Goal: Information Seeking & Learning: Learn about a topic

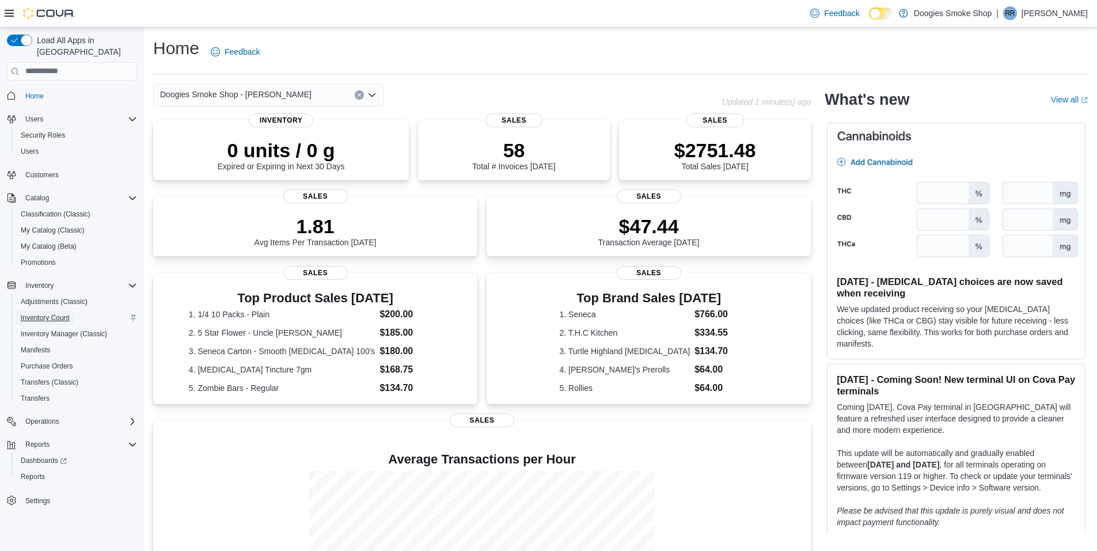
click at [58, 313] on span "Inventory Count" at bounding box center [45, 317] width 49 height 9
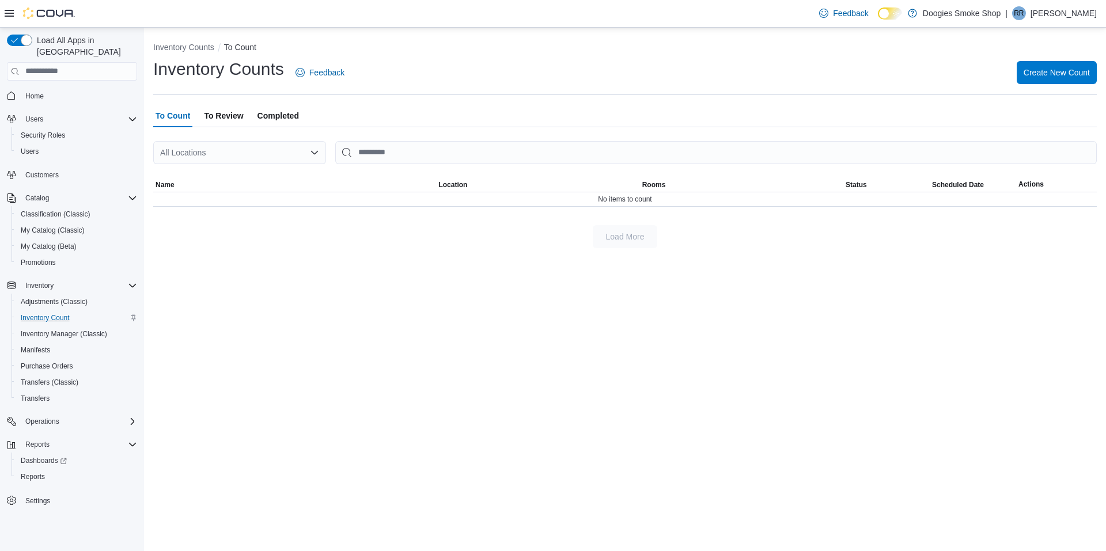
click at [268, 118] on span "Completed" at bounding box center [277, 115] width 41 height 23
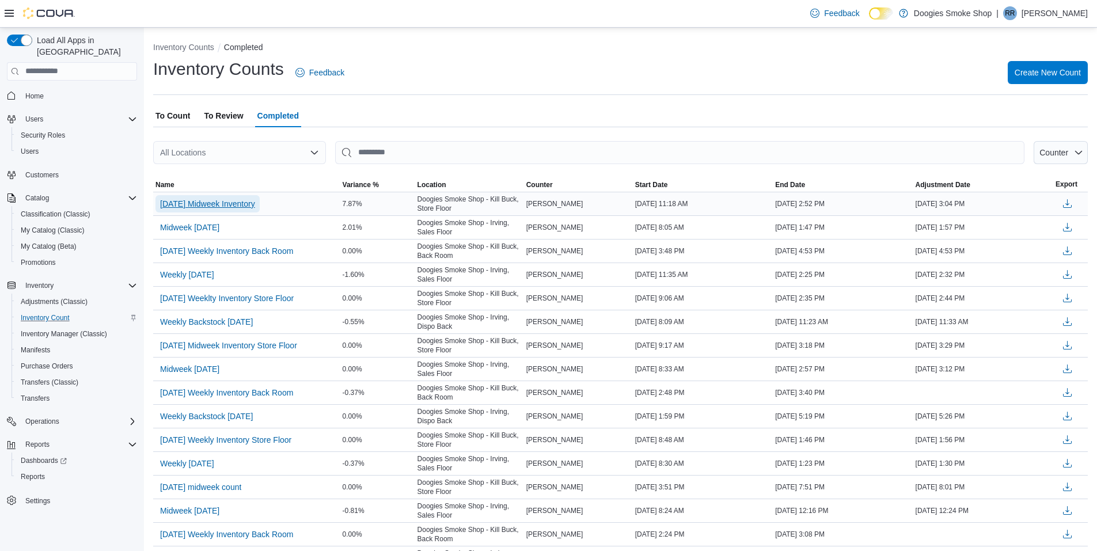
click at [216, 200] on span "9.10.25 Midweek Inventory" at bounding box center [207, 204] width 95 height 12
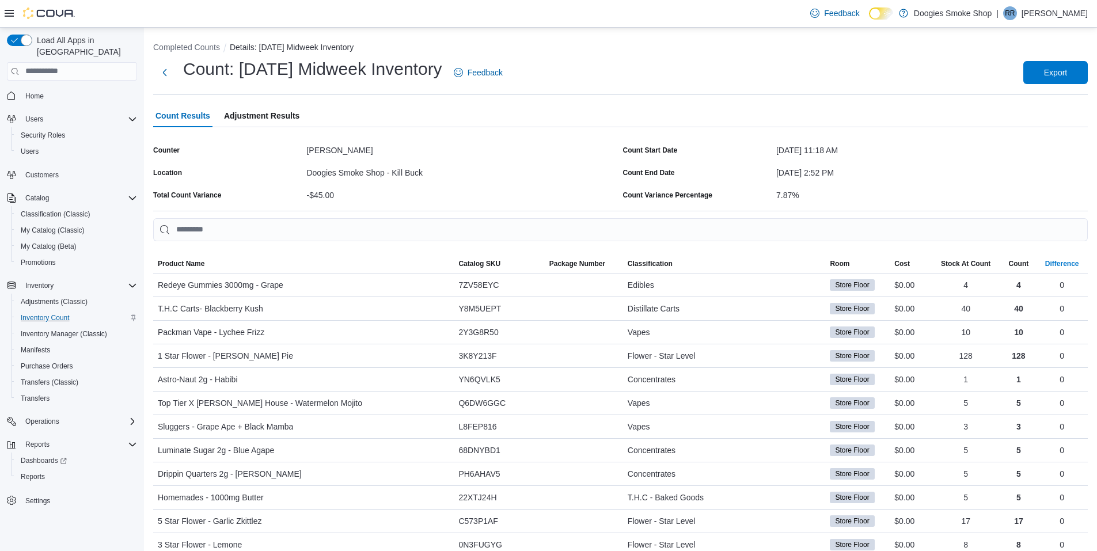
click at [1075, 263] on div "Difference" at bounding box center [1062, 263] width 34 height 9
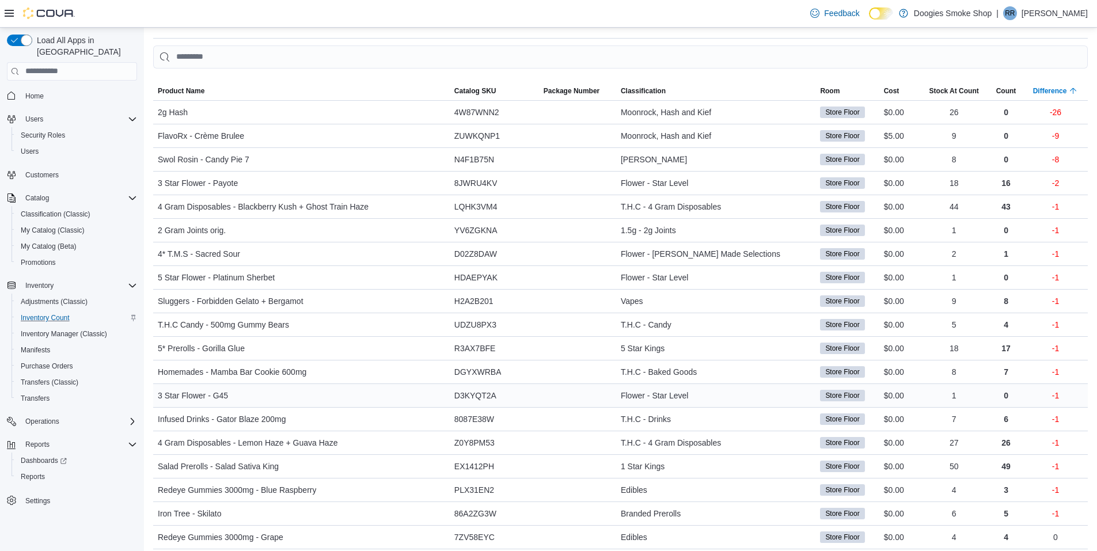
scroll to position [230, 0]
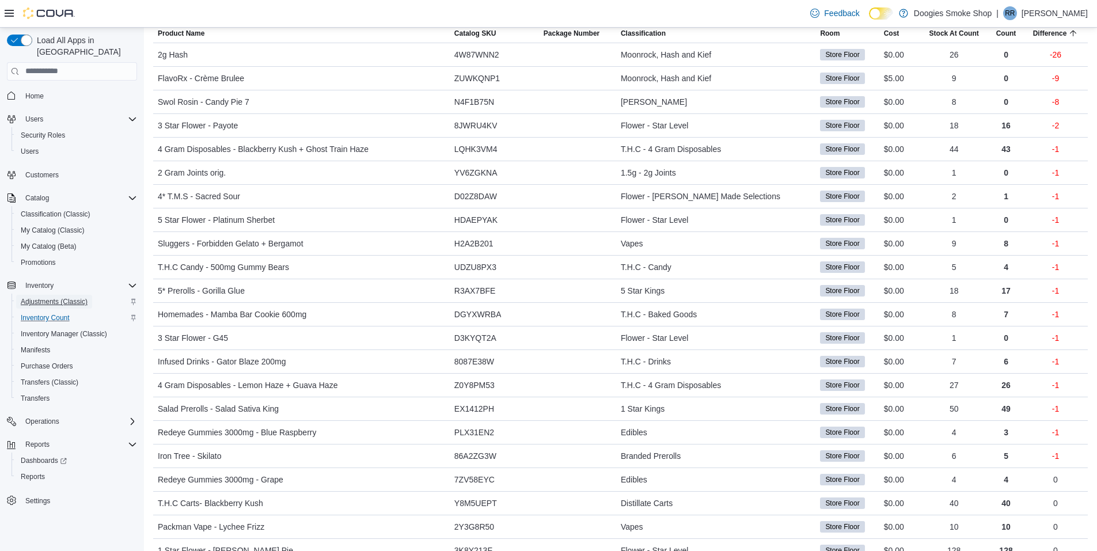
drag, startPoint x: 55, startPoint y: 233, endPoint x: 41, endPoint y: 293, distance: 61.9
drag, startPoint x: 41, startPoint y: 293, endPoint x: 36, endPoint y: 329, distance: 36.1
drag, startPoint x: 36, startPoint y: 329, endPoint x: 29, endPoint y: 465, distance: 136.7
click at [27, 472] on span "Reports" at bounding box center [33, 476] width 24 height 9
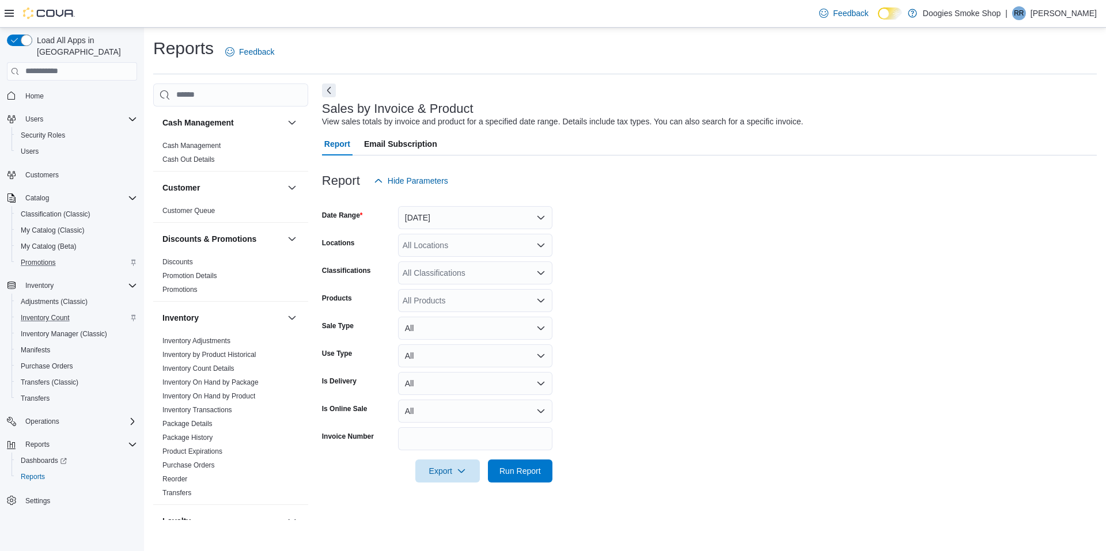
drag, startPoint x: 29, startPoint y: 465, endPoint x: 98, endPoint y: 256, distance: 220.6
click at [98, 256] on div "Promotions" at bounding box center [76, 263] width 121 height 14
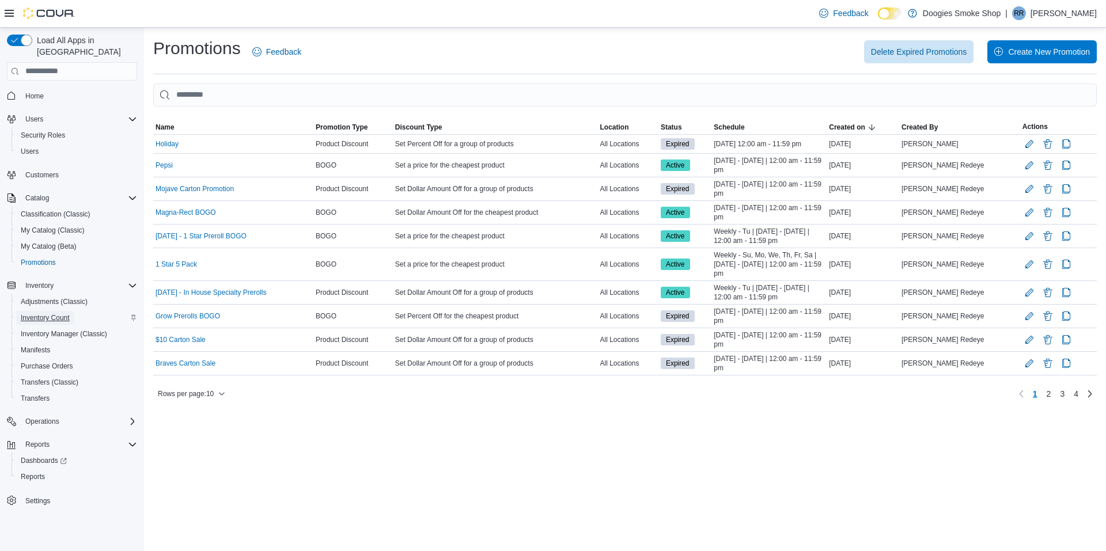
click at [58, 313] on span "Inventory Count" at bounding box center [45, 317] width 49 height 9
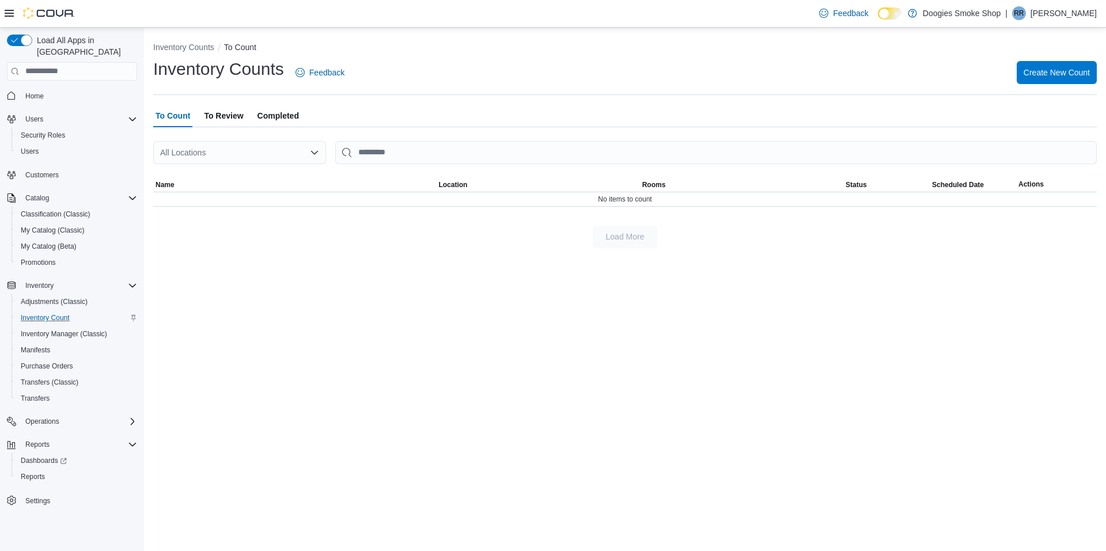
click at [281, 113] on span "Completed" at bounding box center [277, 115] width 41 height 23
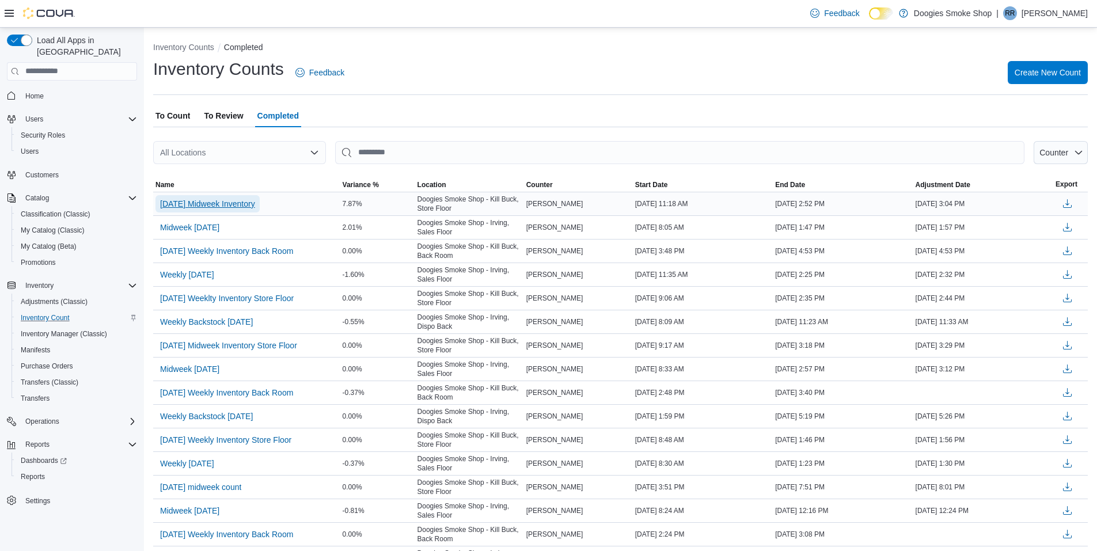
click at [233, 210] on span "9.10.25 Midweek Inventory" at bounding box center [207, 203] width 95 height 17
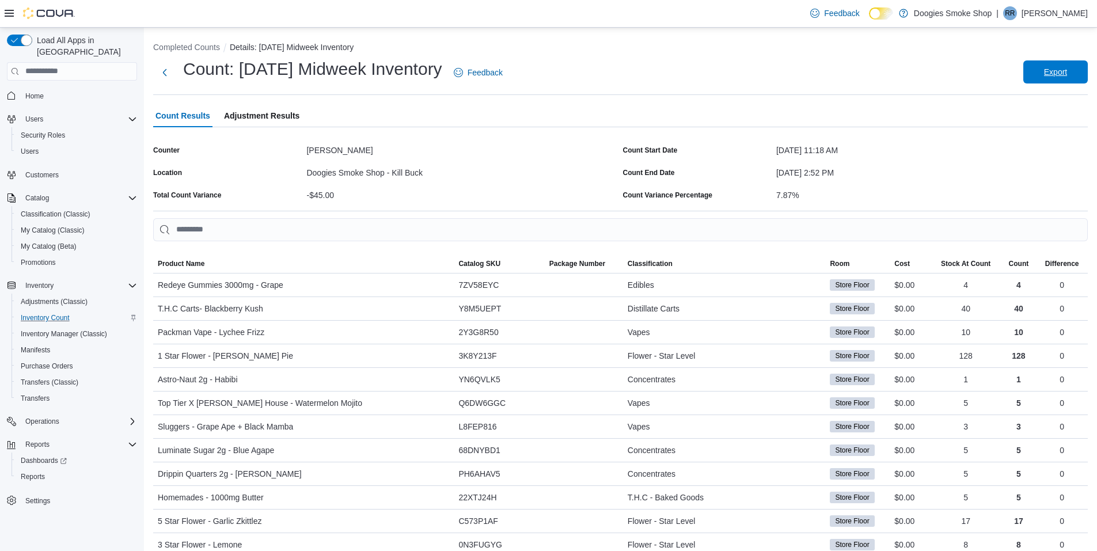
click at [1066, 70] on span "Export" at bounding box center [1055, 72] width 23 height 12
click at [868, 89] on div "Count: 9.10.25 Midweek Inventory Feedback Export" at bounding box center [620, 76] width 935 height 37
drag, startPoint x: 1044, startPoint y: 47, endPoint x: 1045, endPoint y: 41, distance: 5.9
click at [1044, 47] on ol "Completed Counts Details: 9.10.25 Midweek Inventory" at bounding box center [620, 48] width 935 height 14
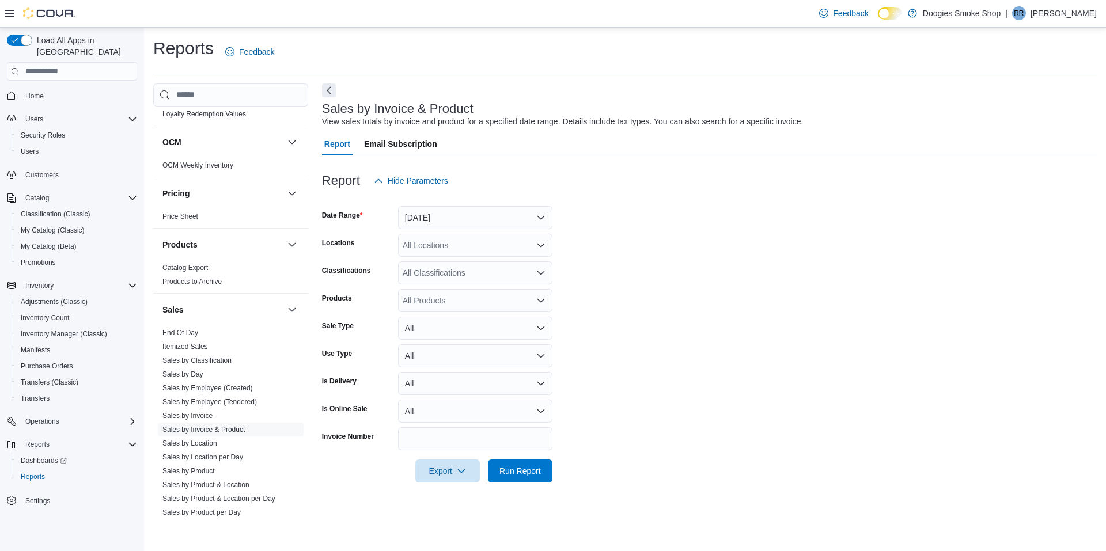
scroll to position [453, 0]
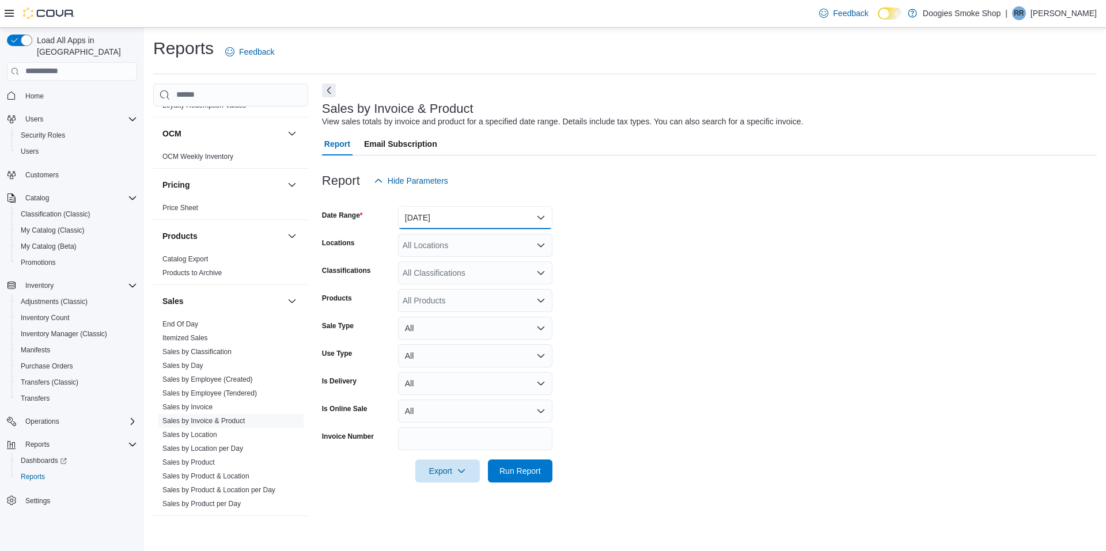
click at [518, 220] on button "[DATE]" at bounding box center [475, 217] width 154 height 23
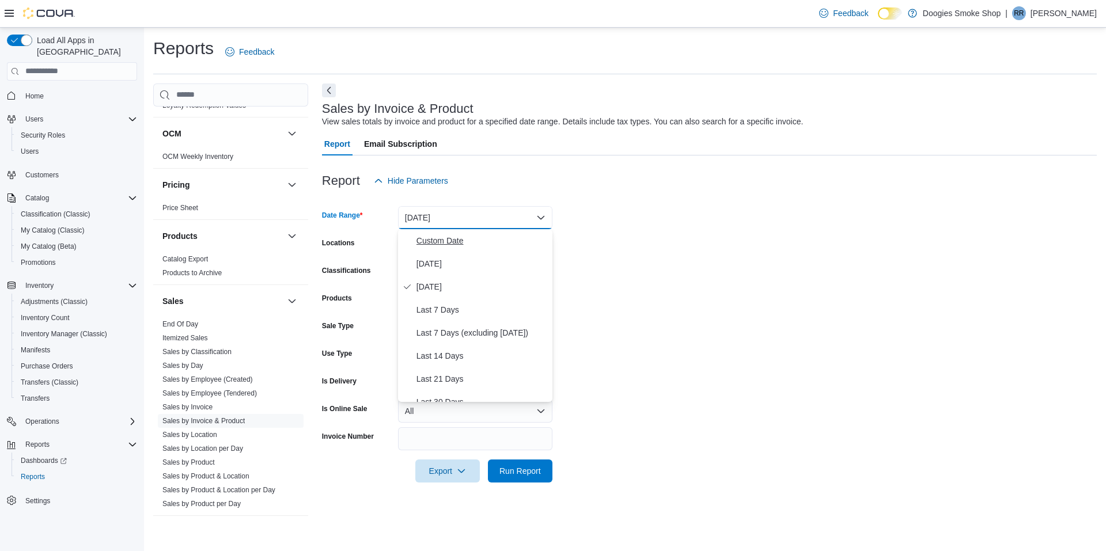
click at [479, 243] on span "Custom Date" at bounding box center [481, 241] width 131 height 14
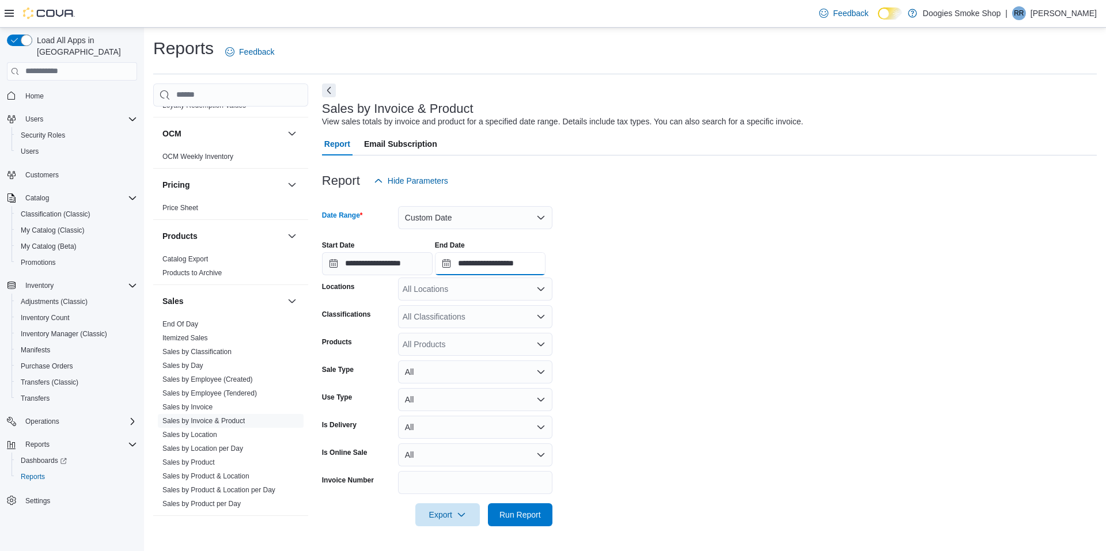
click at [513, 264] on input "**********" at bounding box center [490, 263] width 111 height 23
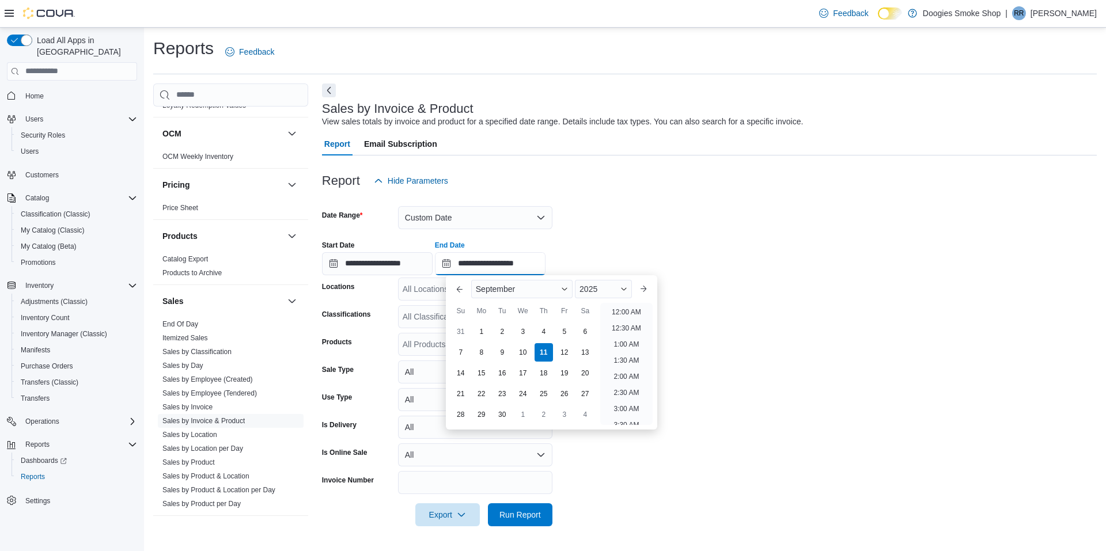
scroll to position [654, 0]
click at [544, 331] on div "4" at bounding box center [543, 331] width 20 height 20
type input "**********"
click at [600, 476] on form "**********" at bounding box center [709, 359] width 775 height 334
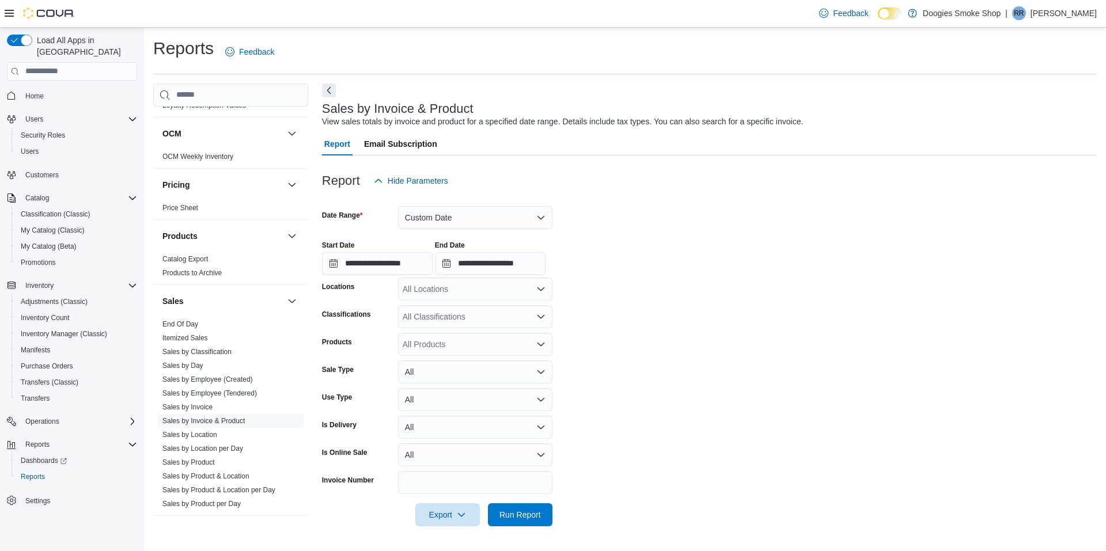
click at [477, 286] on div "All Locations" at bounding box center [475, 289] width 154 height 23
click at [490, 344] on span "Doogies Smoke Shop - Kill Buck" at bounding box center [481, 342] width 116 height 12
click at [467, 345] on div "All Products" at bounding box center [475, 344] width 154 height 23
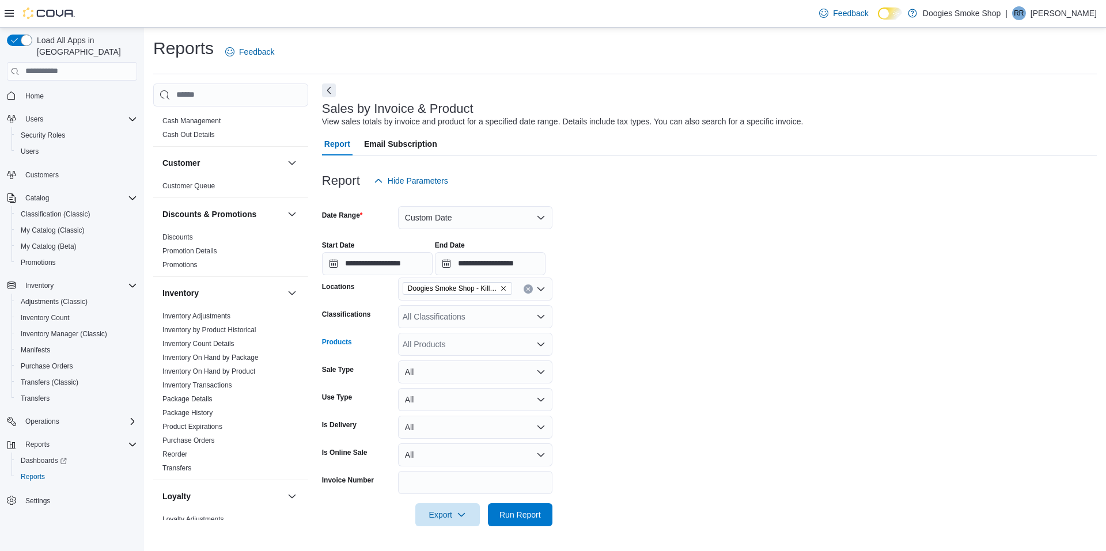
scroll to position [0, 0]
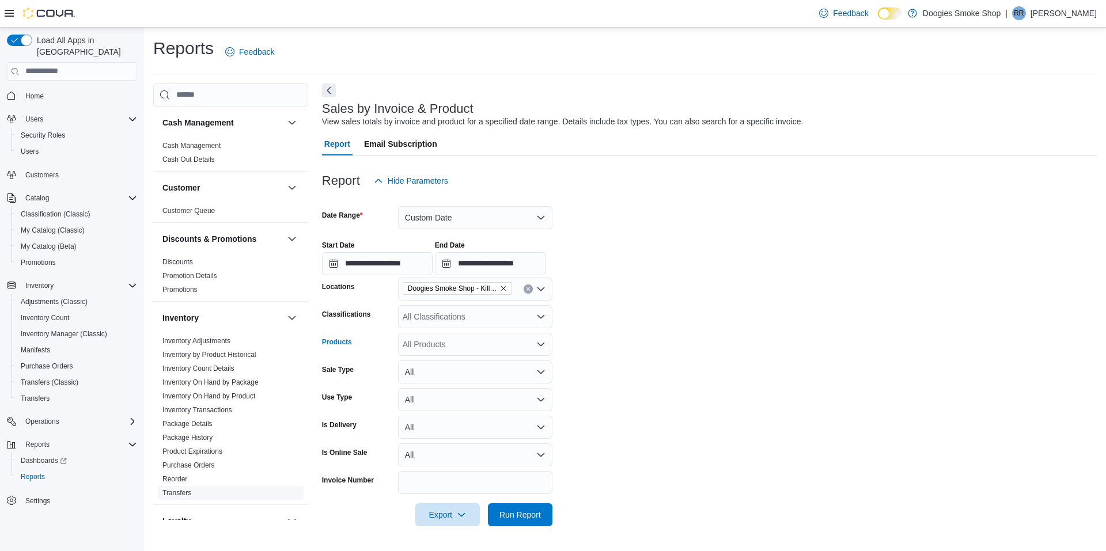
click at [180, 494] on link "Transfers" at bounding box center [176, 493] width 29 height 8
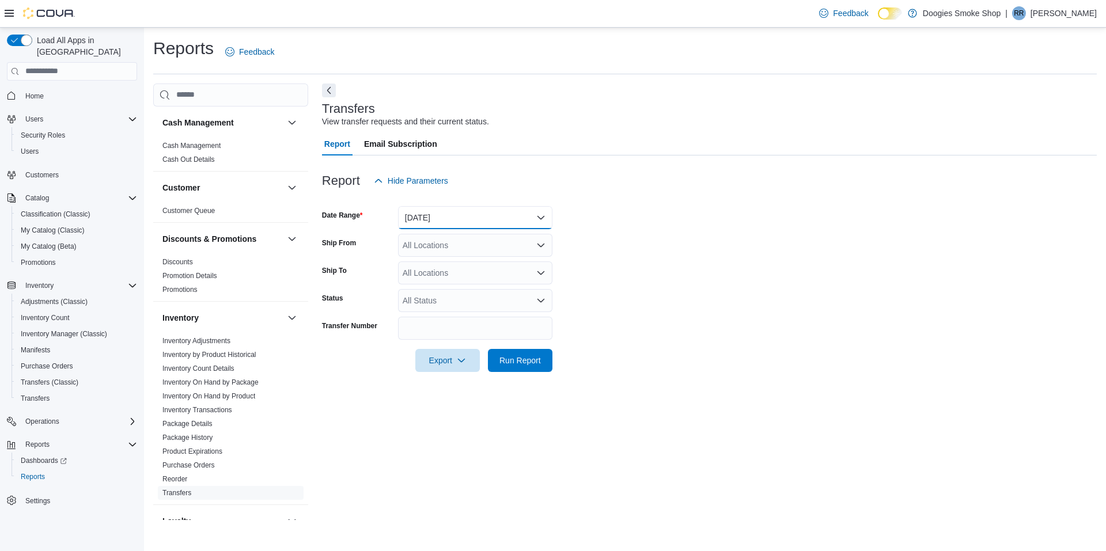
click at [499, 219] on button "Yesterday" at bounding box center [475, 217] width 154 height 23
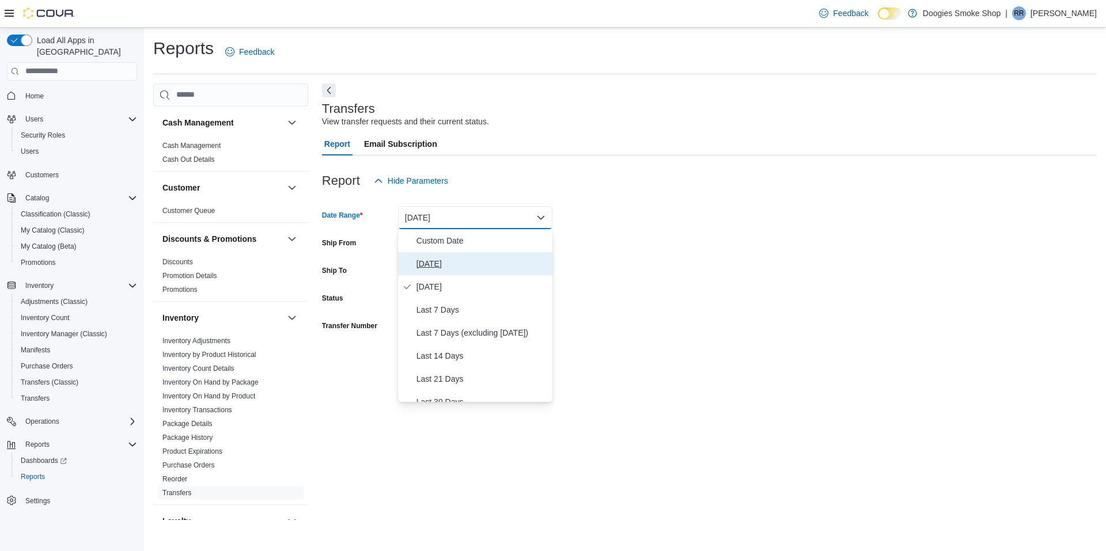
click at [438, 270] on span "Today" at bounding box center [481, 264] width 131 height 14
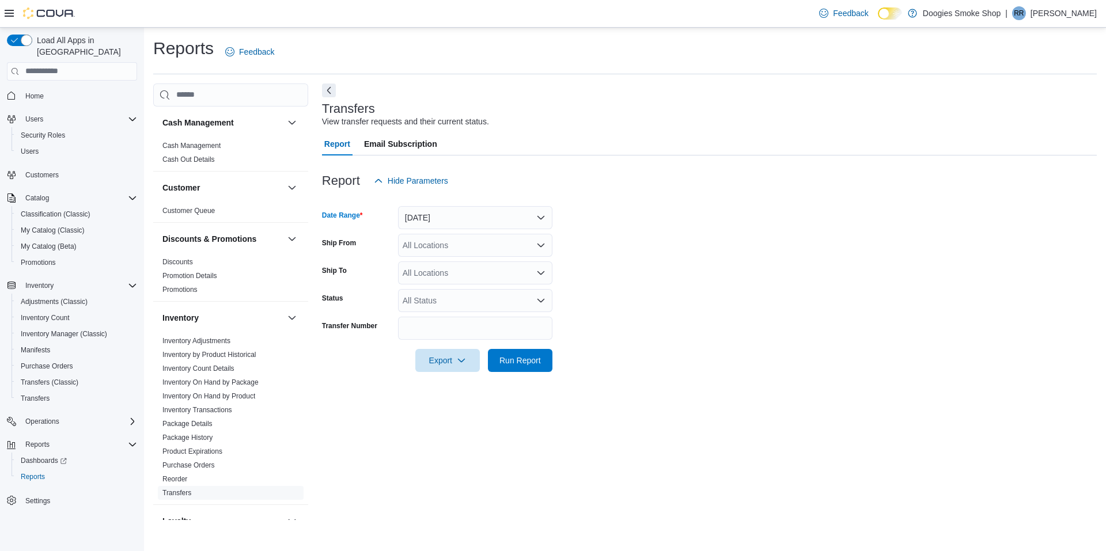
click at [513, 244] on div "All Locations" at bounding box center [475, 245] width 154 height 23
click at [526, 302] on span "Doogies Smoke Shop - Kill Buck" at bounding box center [481, 299] width 116 height 12
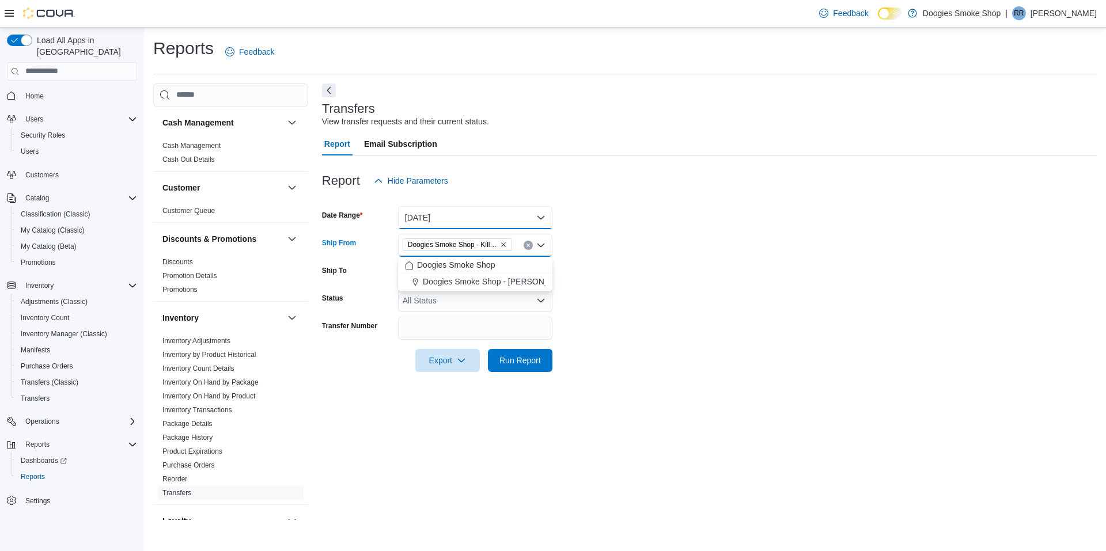
click at [519, 219] on button "Today" at bounding box center [475, 217] width 154 height 23
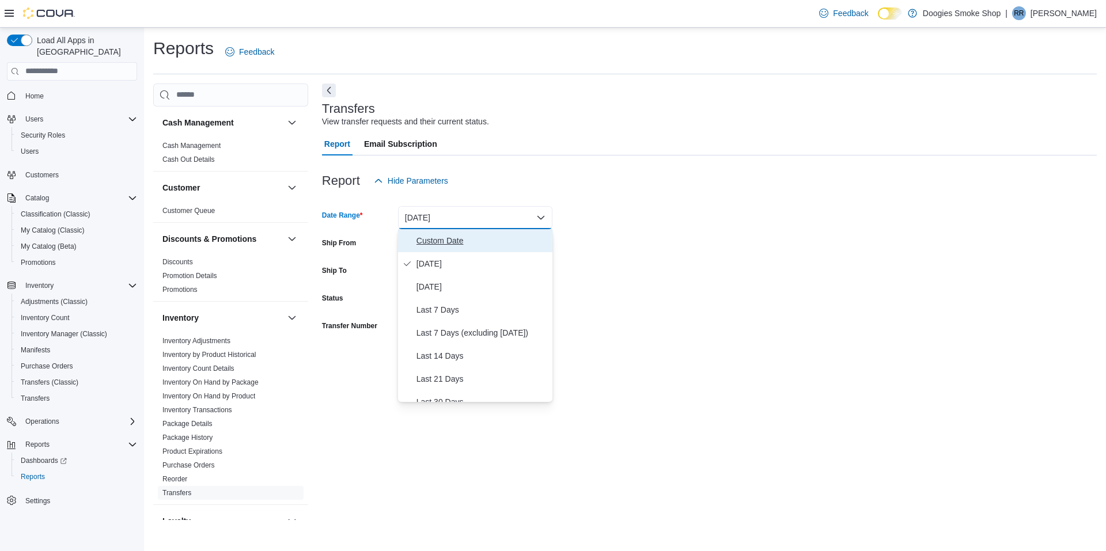
click at [509, 240] on span "Custom Date" at bounding box center [481, 241] width 131 height 14
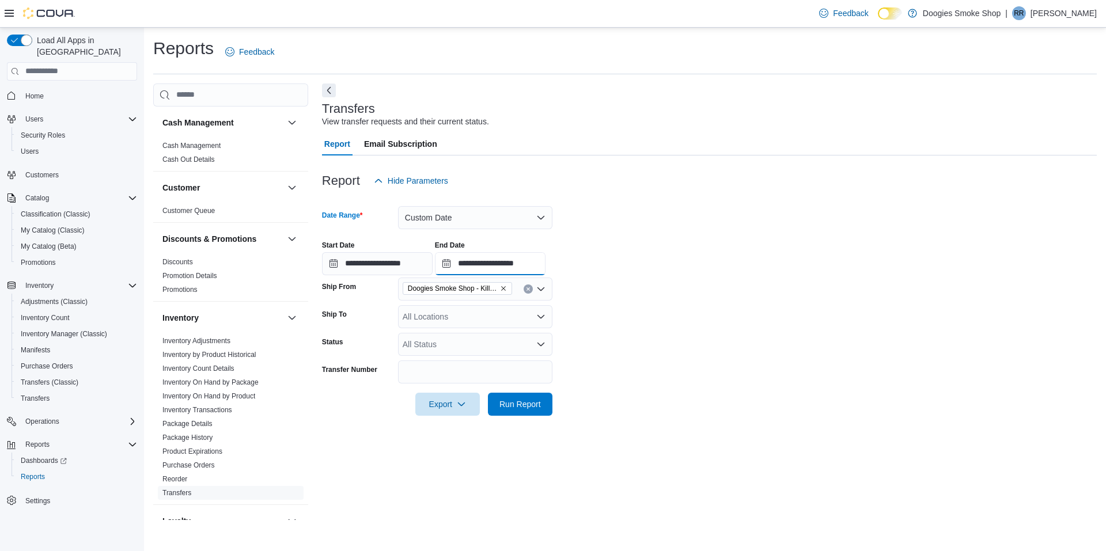
click at [510, 262] on input "**********" at bounding box center [490, 263] width 111 height 23
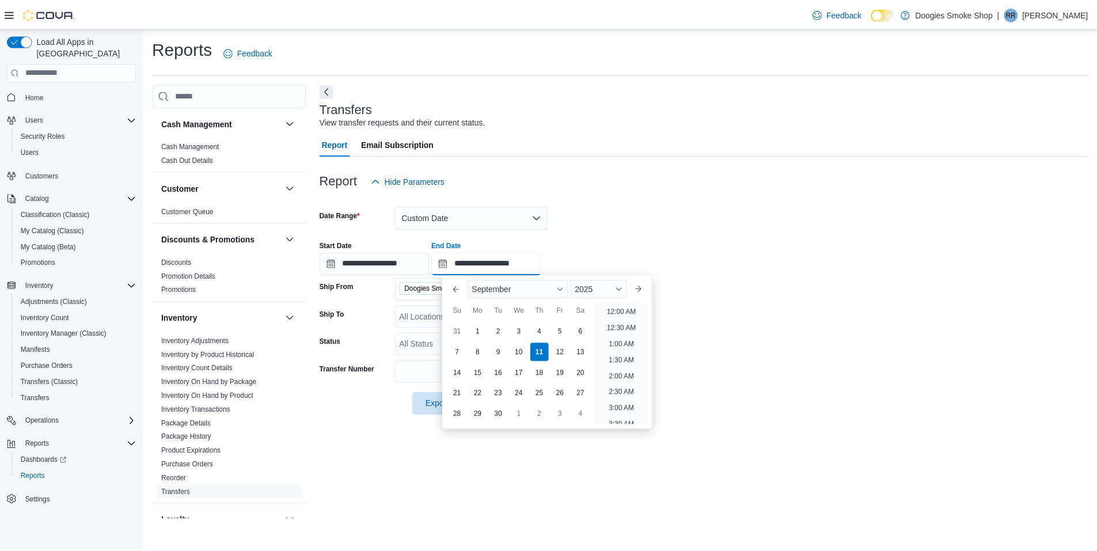
scroll to position [654, 0]
click at [544, 331] on div "4" at bounding box center [543, 331] width 20 height 20
type input "**********"
click at [672, 209] on form "**********" at bounding box center [709, 303] width 775 height 223
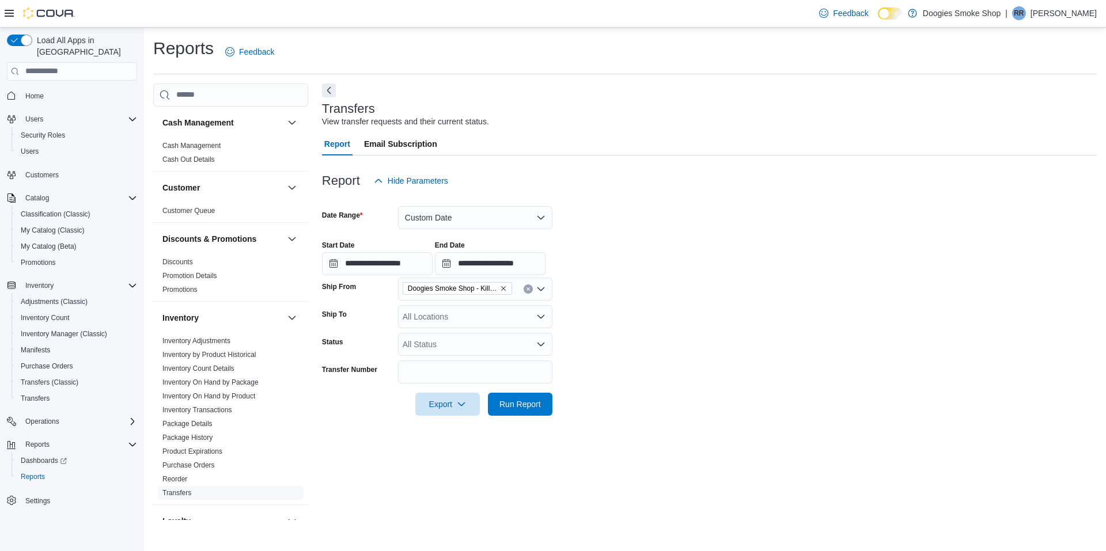
click at [525, 325] on div "All Locations" at bounding box center [475, 316] width 154 height 23
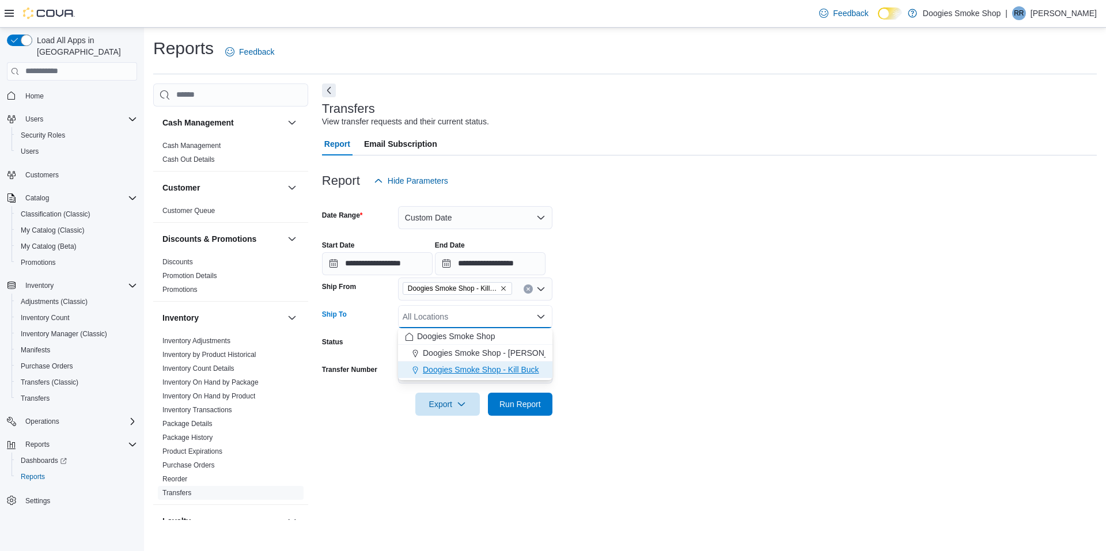
click at [531, 371] on span "Doogies Smoke Shop - Kill Buck" at bounding box center [481, 370] width 116 height 12
click at [630, 344] on form "**********" at bounding box center [709, 303] width 775 height 223
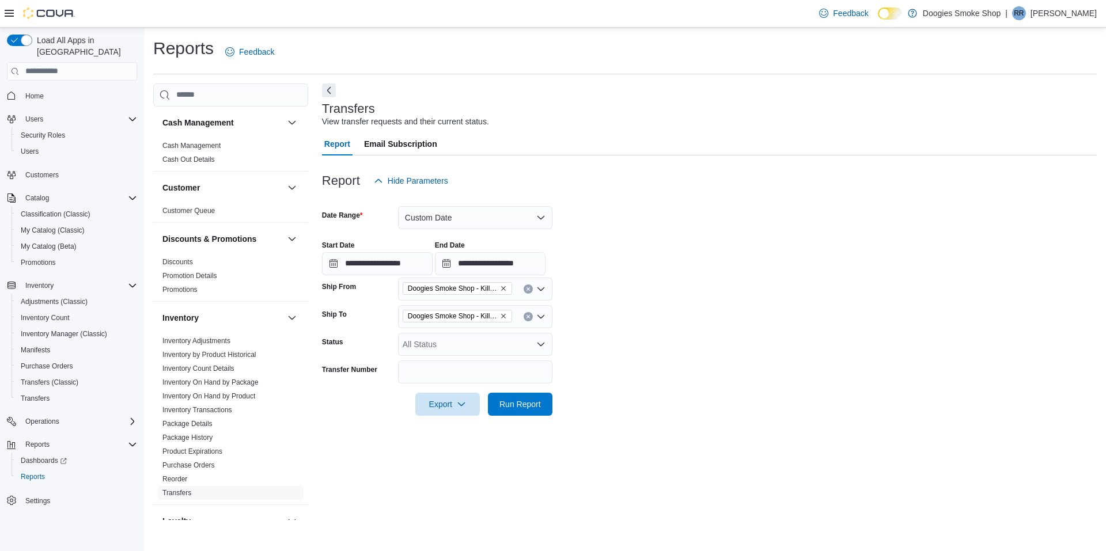
click at [503, 289] on icon "Remove Doogies Smoke Shop - Kill Buck from selection in this group" at bounding box center [503, 288] width 5 height 5
click at [521, 329] on span "Doogies Smoke Shop - [PERSON_NAME]" at bounding box center [498, 326] width 151 height 12
click at [600, 362] on form "**********" at bounding box center [709, 303] width 775 height 223
click at [493, 345] on div "All Status" at bounding box center [475, 344] width 154 height 23
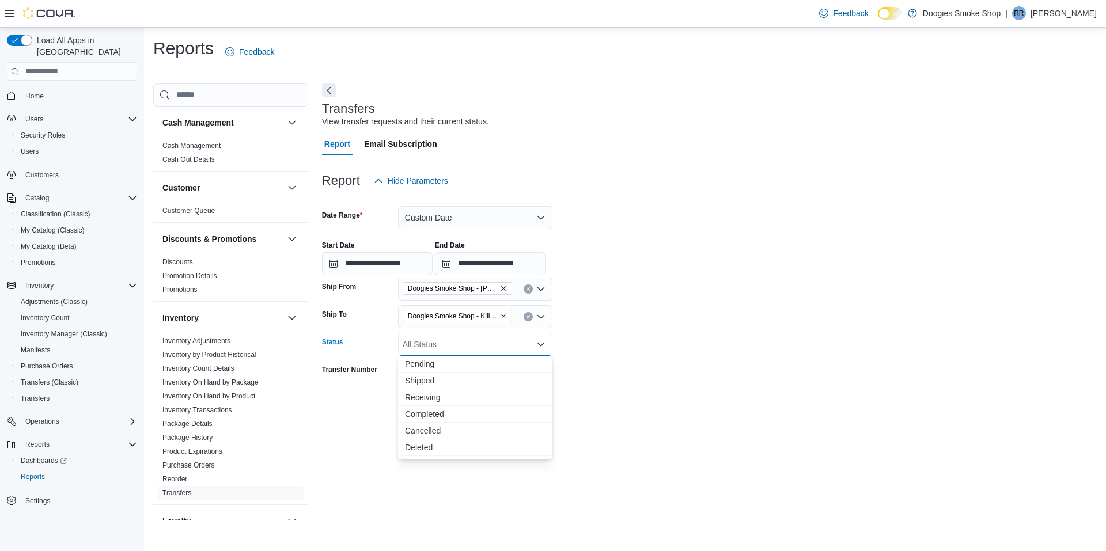
click at [622, 409] on form "**********" at bounding box center [709, 303] width 775 height 223
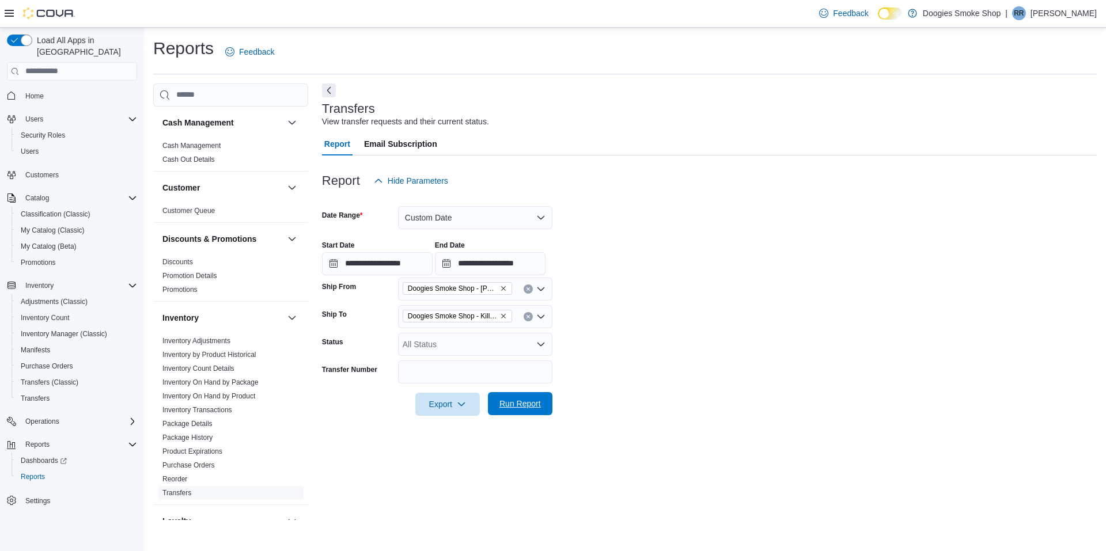
click at [526, 405] on span "Run Report" at bounding box center [519, 404] width 41 height 12
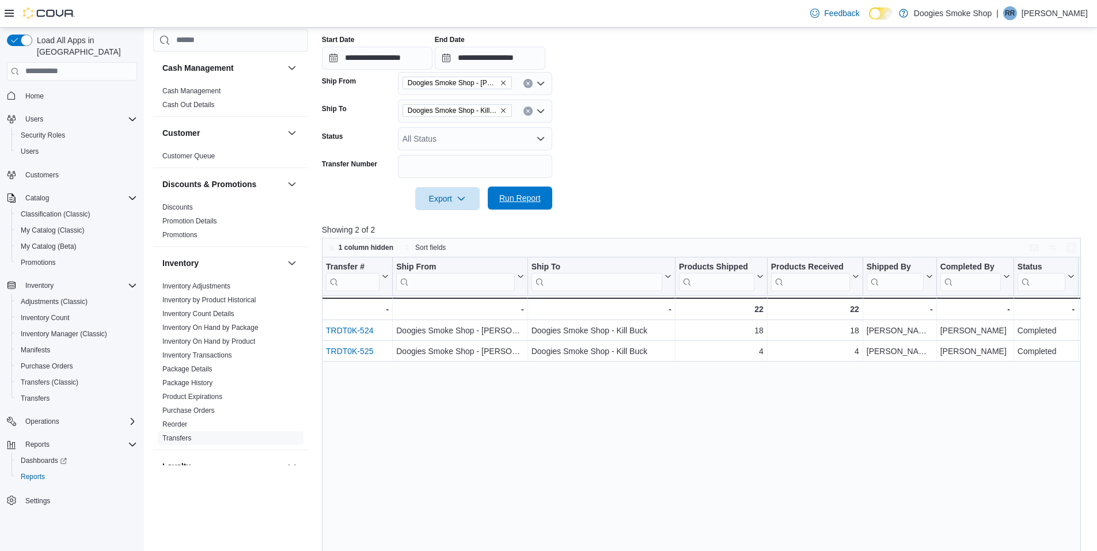
scroll to position [220, 0]
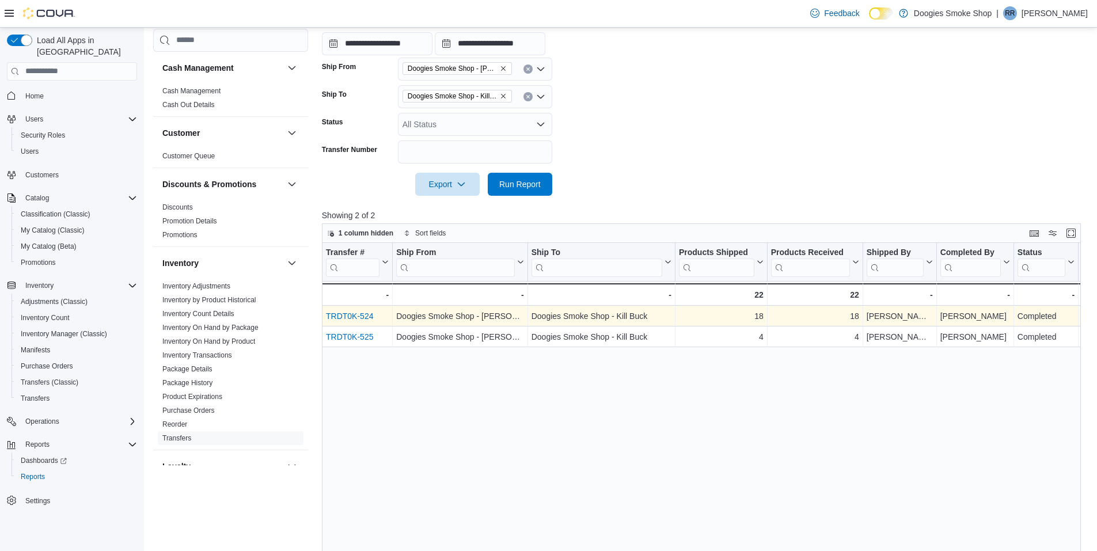
click at [367, 316] on link "TRDT0K-524" at bounding box center [349, 316] width 47 height 9
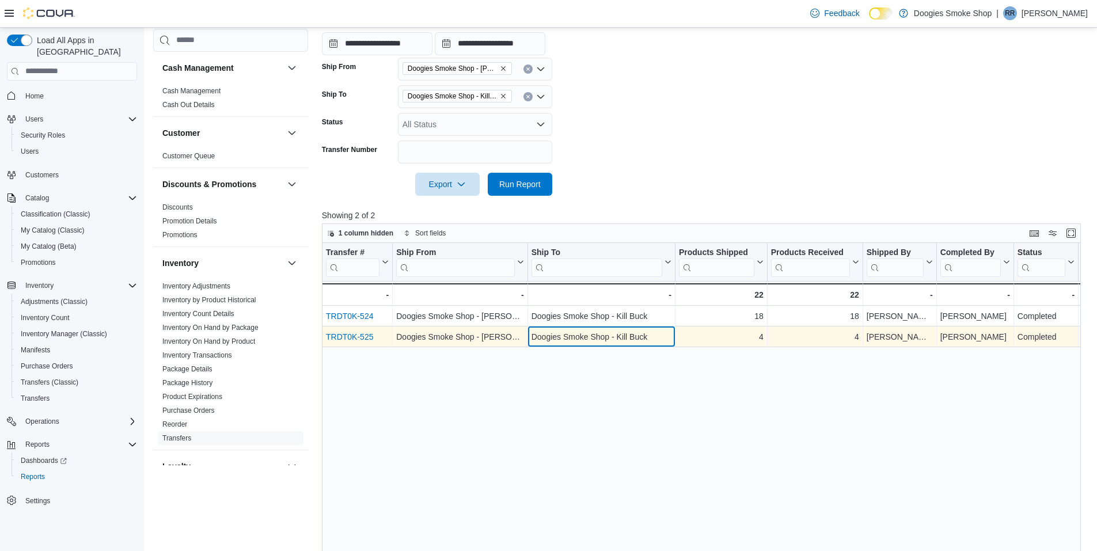
click at [557, 339] on div "Doogies Smoke Shop - Kill Buck" at bounding box center [601, 337] width 140 height 14
click at [456, 336] on div "Doogies Smoke Shop - [PERSON_NAME]" at bounding box center [459, 337] width 127 height 14
click at [366, 336] on link "TRDT0K-525" at bounding box center [349, 336] width 47 height 9
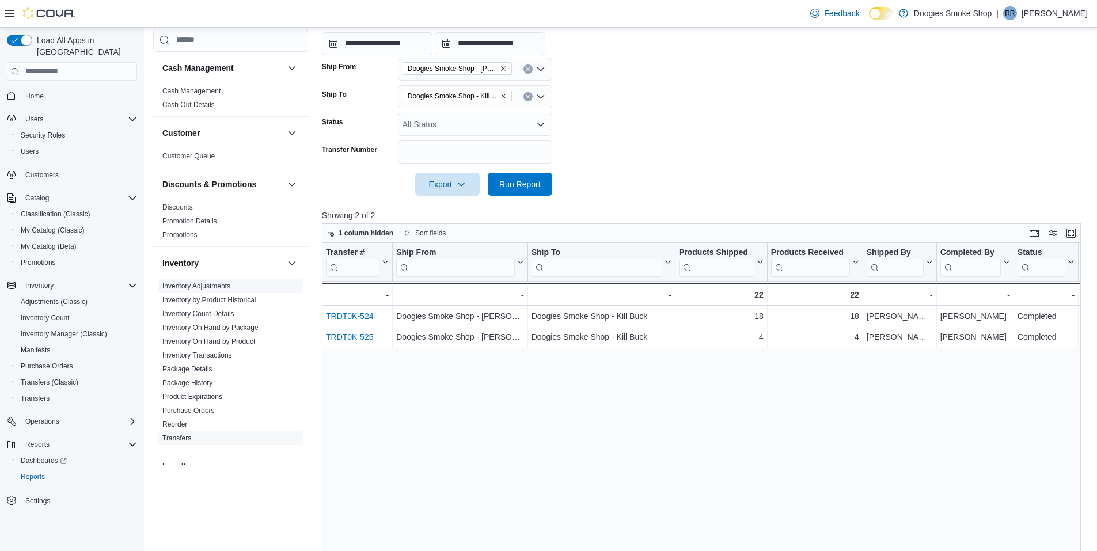
click at [203, 284] on link "Inventory Adjustments" at bounding box center [196, 286] width 68 height 8
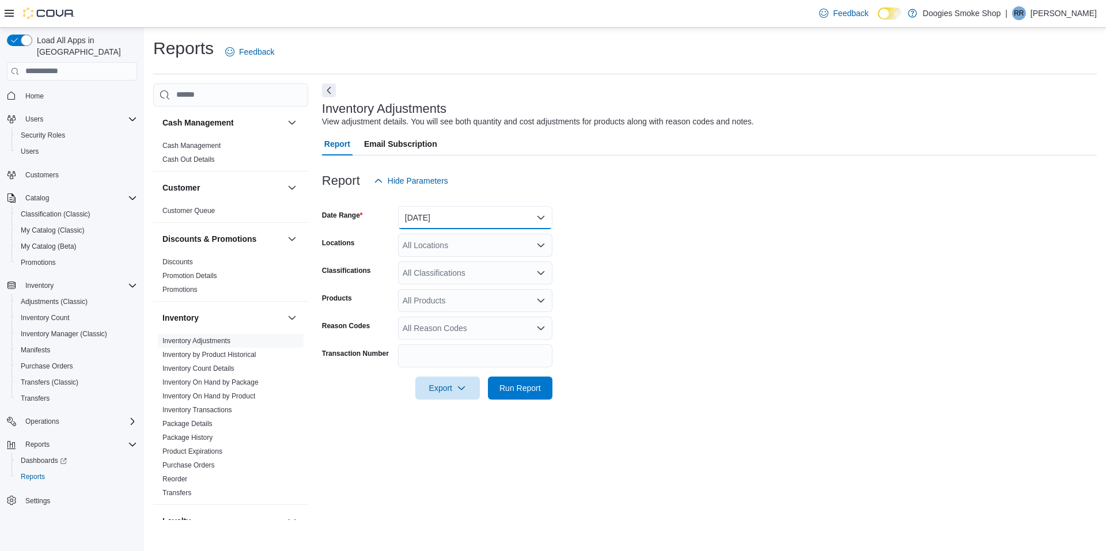
click at [475, 217] on button "Yesterday" at bounding box center [475, 217] width 154 height 23
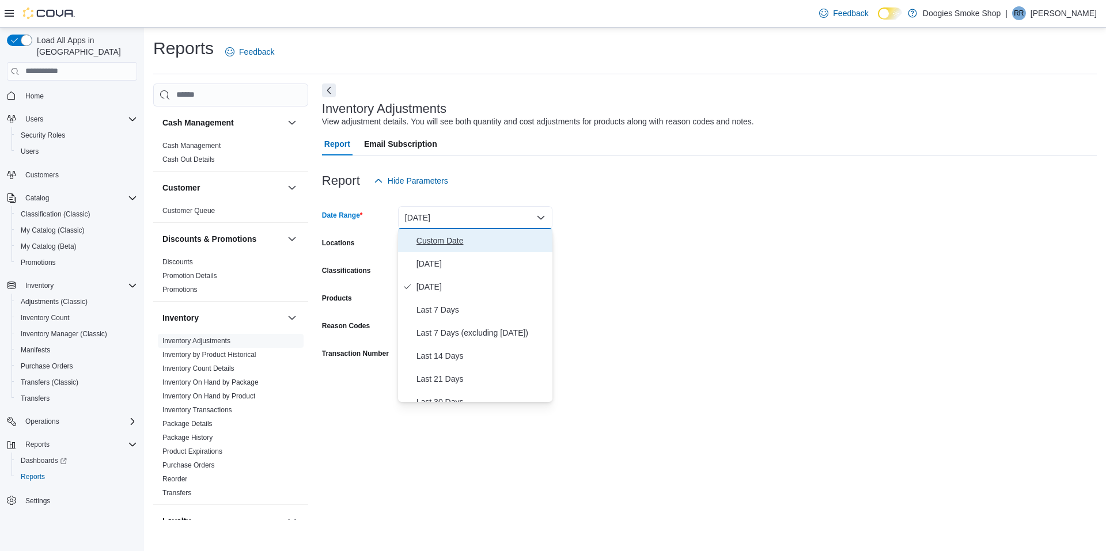
click at [463, 242] on span "Custom Date" at bounding box center [481, 241] width 131 height 14
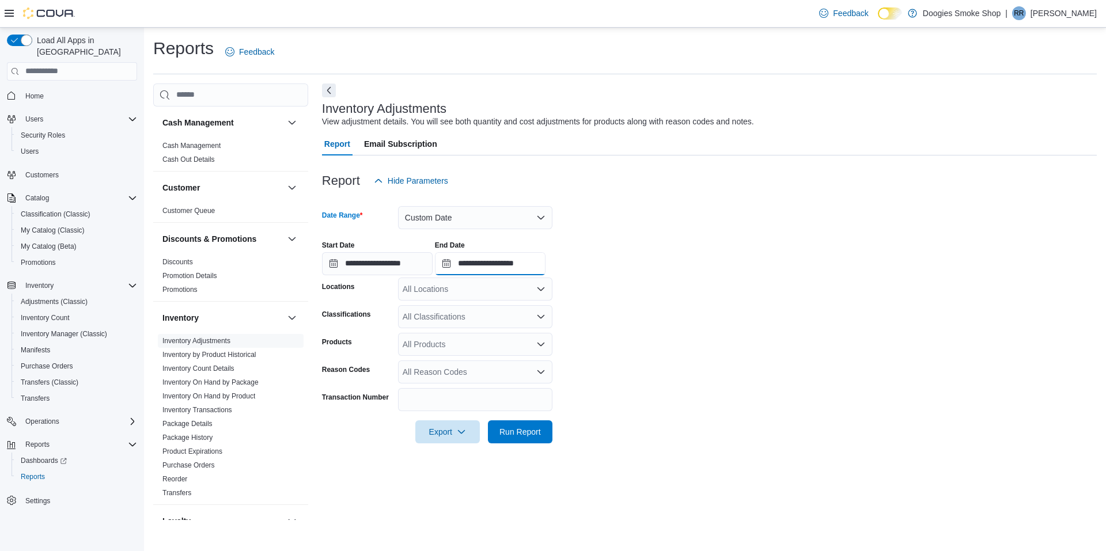
click at [506, 263] on input "**********" at bounding box center [490, 263] width 111 height 23
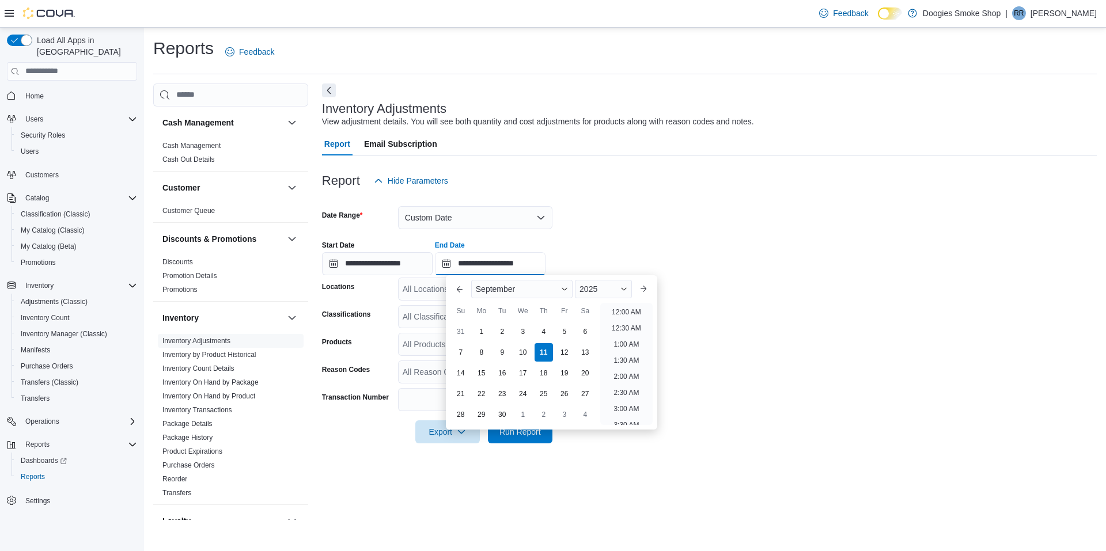
scroll to position [654, 0]
click at [461, 352] on div "7" at bounding box center [460, 352] width 20 height 20
type input "**********"
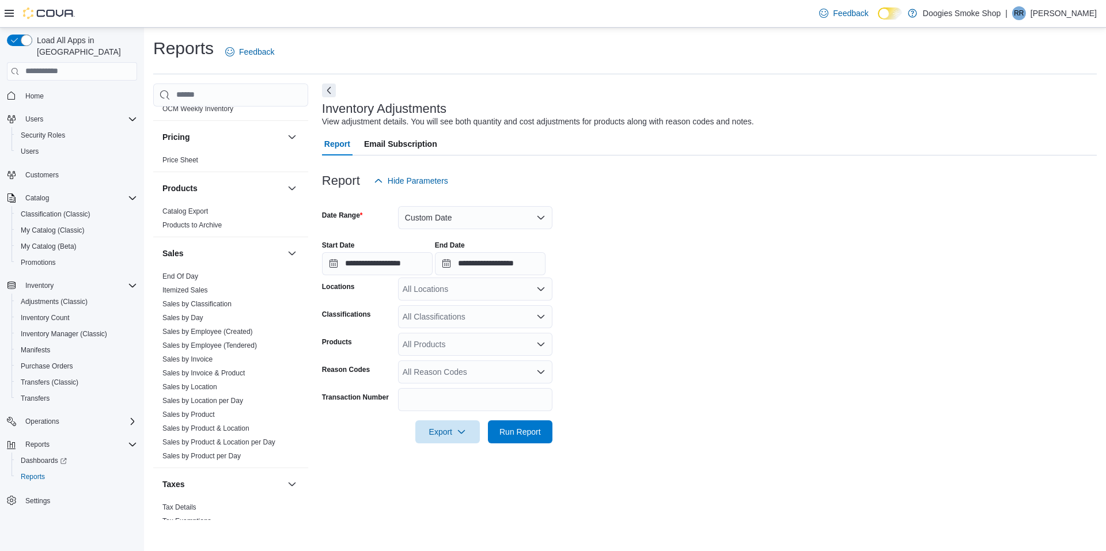
scroll to position [508, 0]
click at [227, 366] on link "Sales by Invoice & Product" at bounding box center [203, 366] width 82 height 8
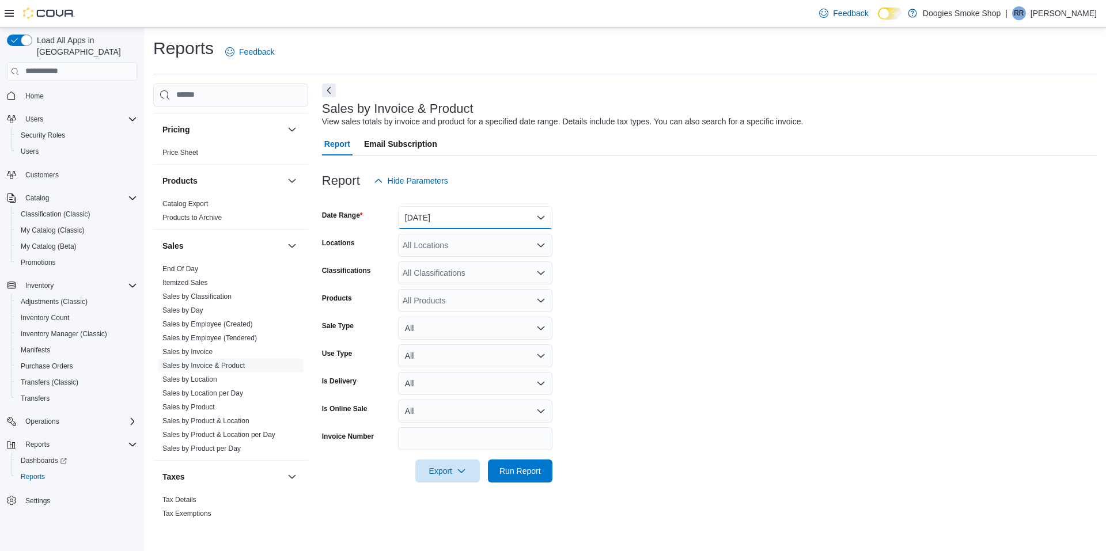
click at [492, 219] on button "Yesterday" at bounding box center [475, 217] width 154 height 23
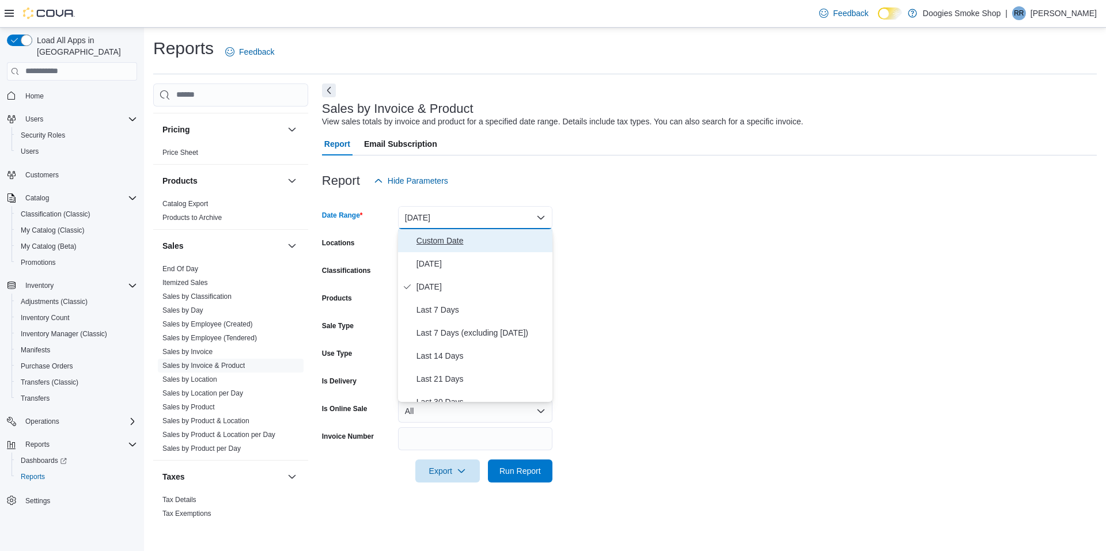
click at [465, 248] on button "Custom Date" at bounding box center [475, 240] width 154 height 23
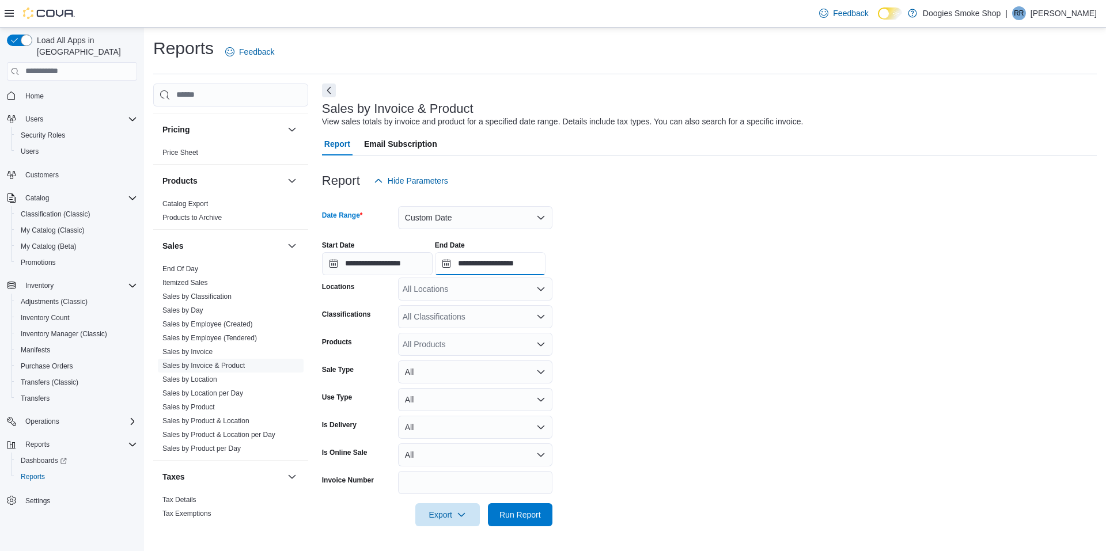
click at [521, 265] on input "**********" at bounding box center [490, 263] width 111 height 23
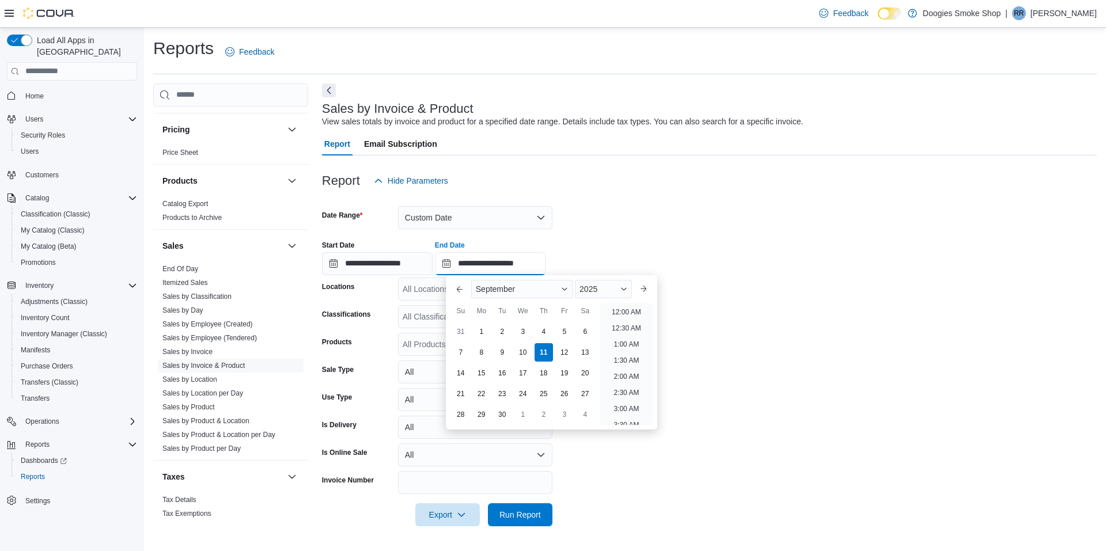
scroll to position [654, 0]
click at [481, 352] on div "8" at bounding box center [481, 352] width 20 height 20
type input "**********"
click at [461, 352] on div "7" at bounding box center [460, 352] width 20 height 20
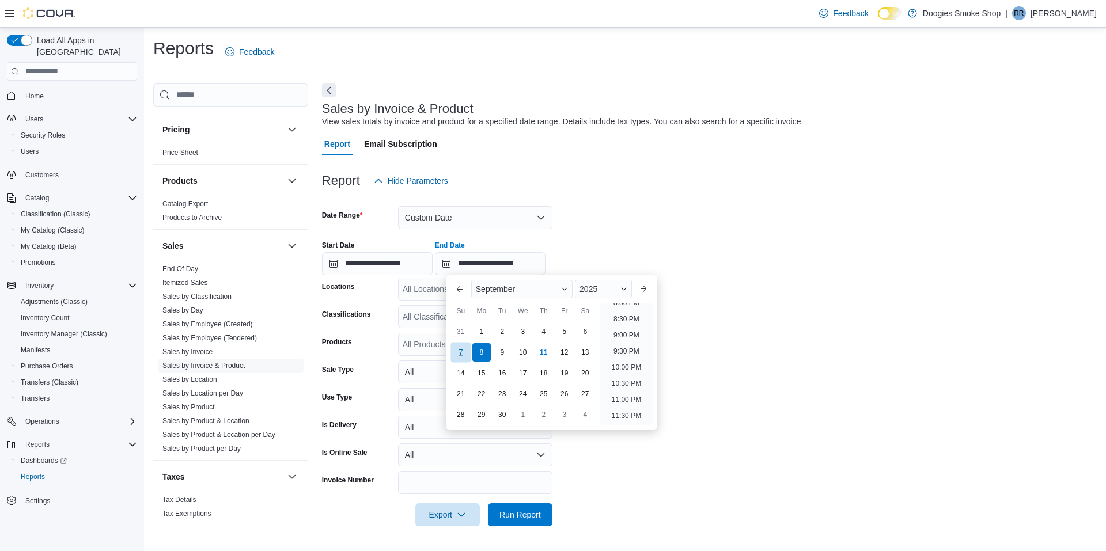
type input "**********"
click at [480, 350] on div "8" at bounding box center [481, 352] width 20 height 20
type input "**********"
click at [409, 267] on input "**********" at bounding box center [377, 263] width 111 height 23
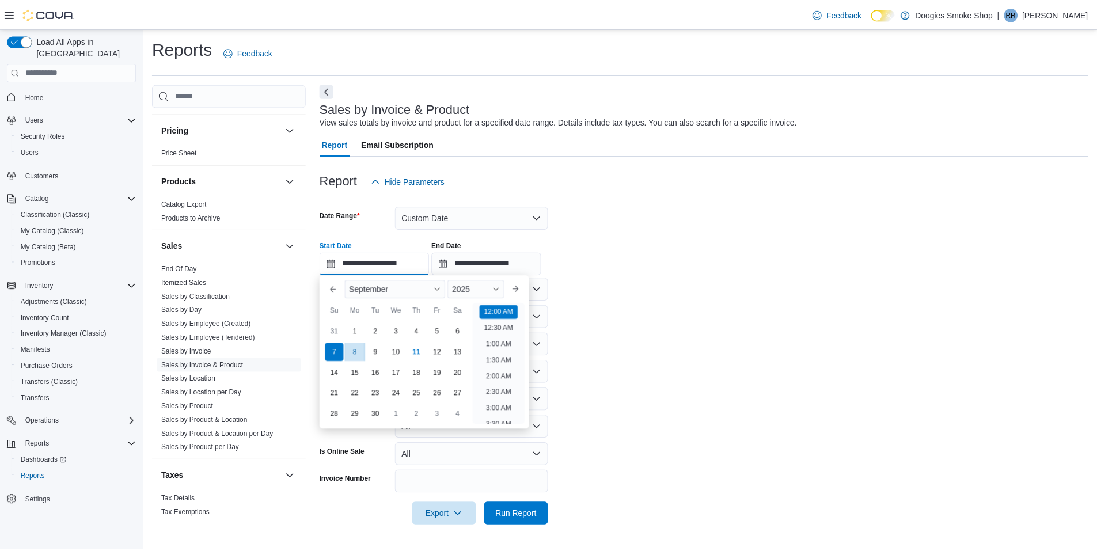
scroll to position [36, 0]
click at [642, 346] on form "**********" at bounding box center [709, 359] width 775 height 334
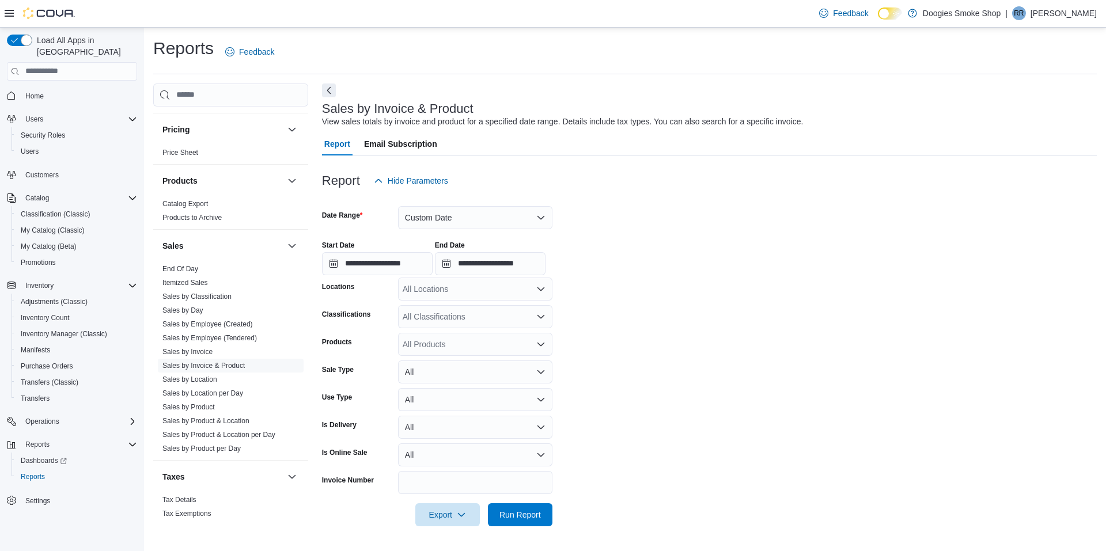
click at [527, 294] on div "All Locations" at bounding box center [475, 289] width 154 height 23
click at [488, 344] on span "Doogies Smoke Shop - Kill Buck" at bounding box center [481, 342] width 116 height 12
click at [507, 351] on div "All Products" at bounding box center [475, 344] width 154 height 23
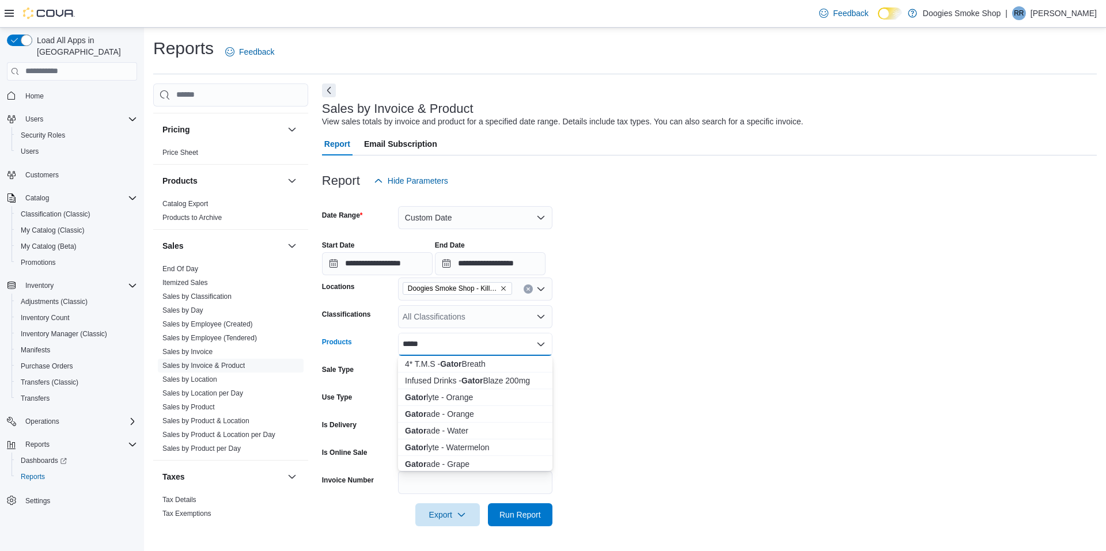
type input "*****"
click at [511, 382] on div "Infused Drinks - Gator Blaze 200mg" at bounding box center [475, 381] width 141 height 12
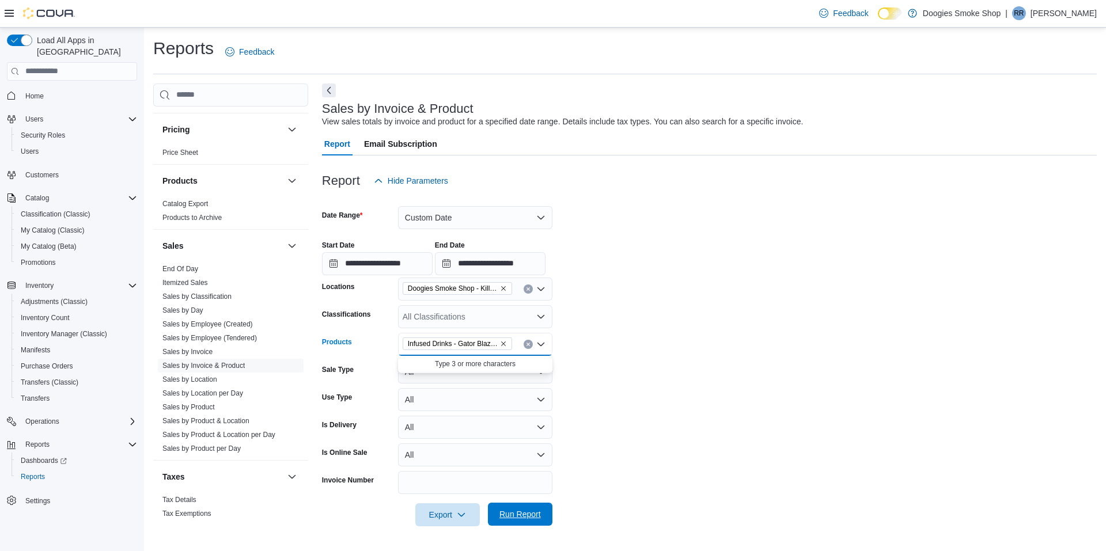
click at [541, 511] on span "Run Report" at bounding box center [520, 514] width 51 height 23
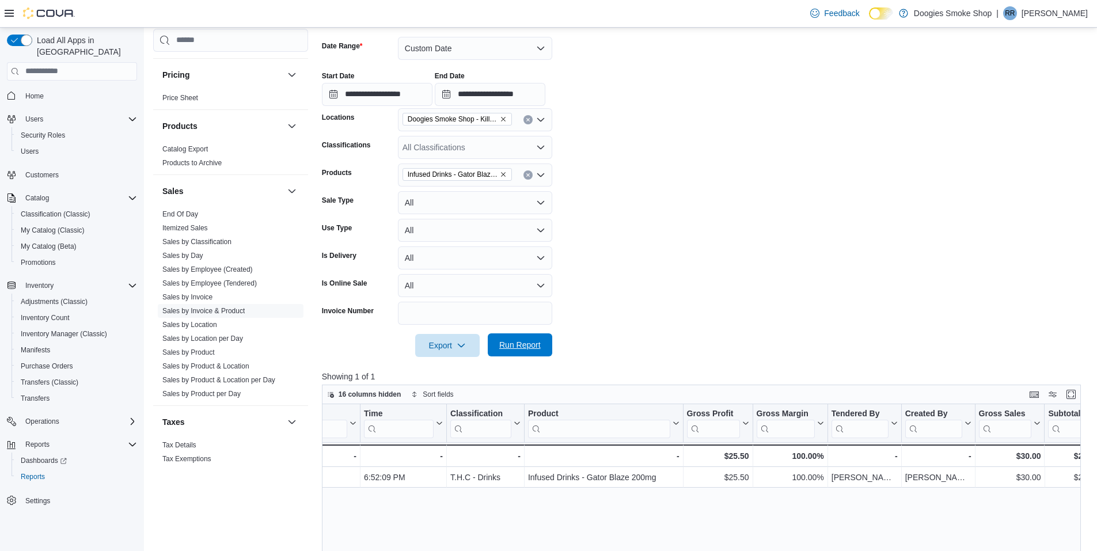
scroll to position [0, 62]
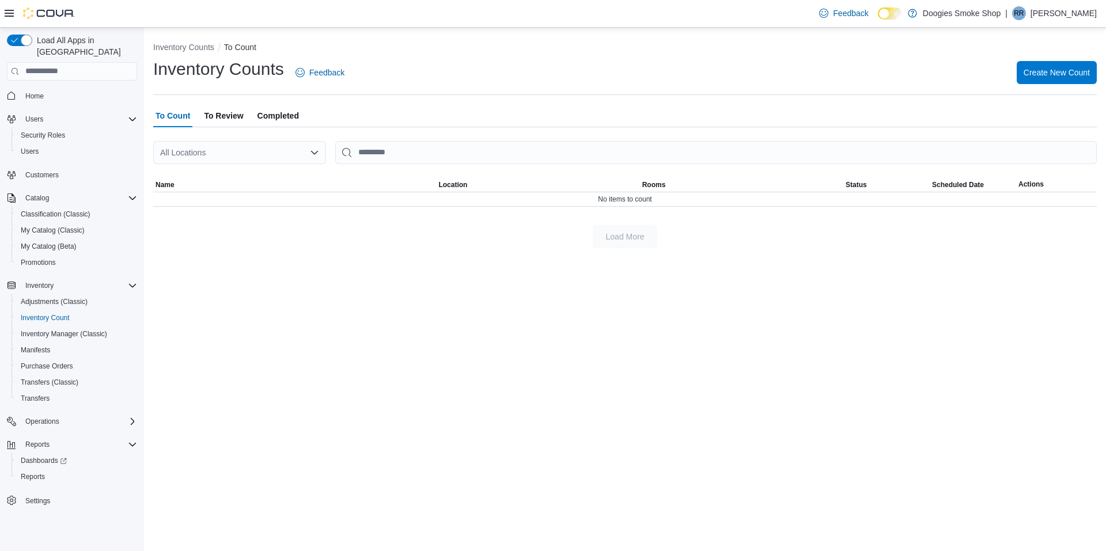
click at [270, 107] on span "Completed" at bounding box center [277, 115] width 41 height 23
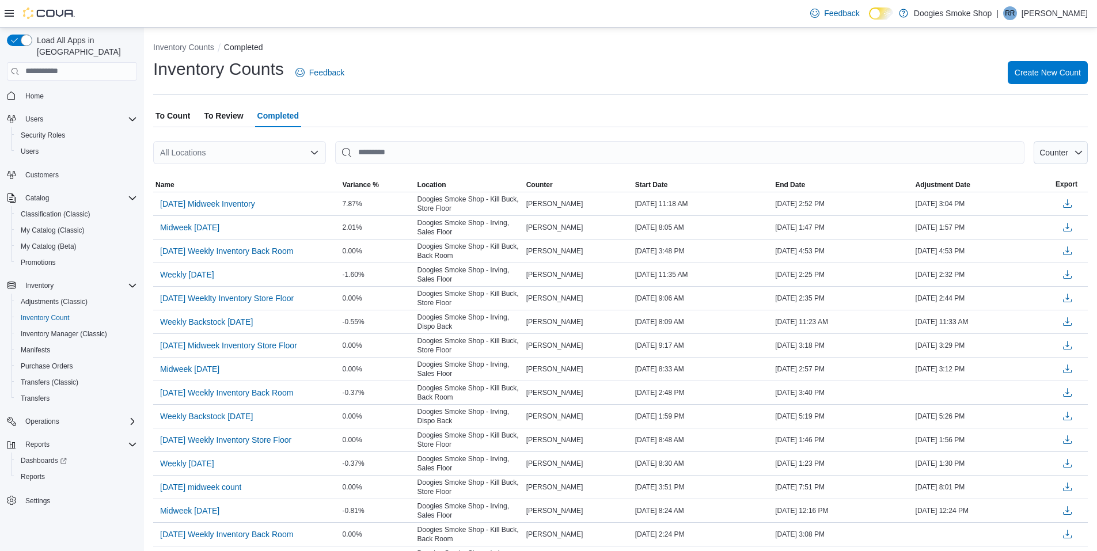
click at [255, 297] on span "9.6.25 Weeklty Inventory Store Floor" at bounding box center [227, 299] width 134 height 12
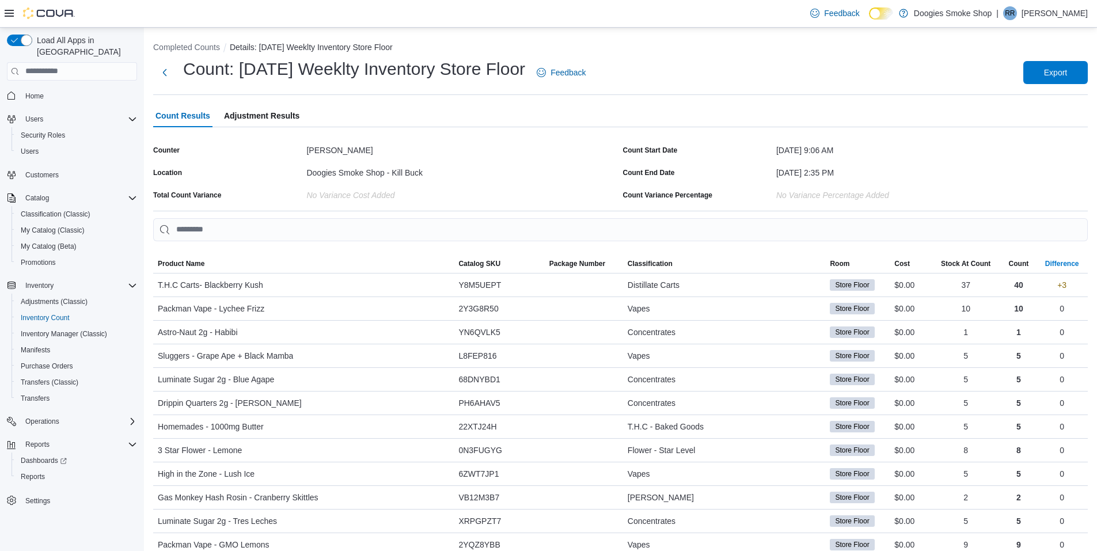
click at [1061, 261] on div "Difference" at bounding box center [1062, 263] width 34 height 9
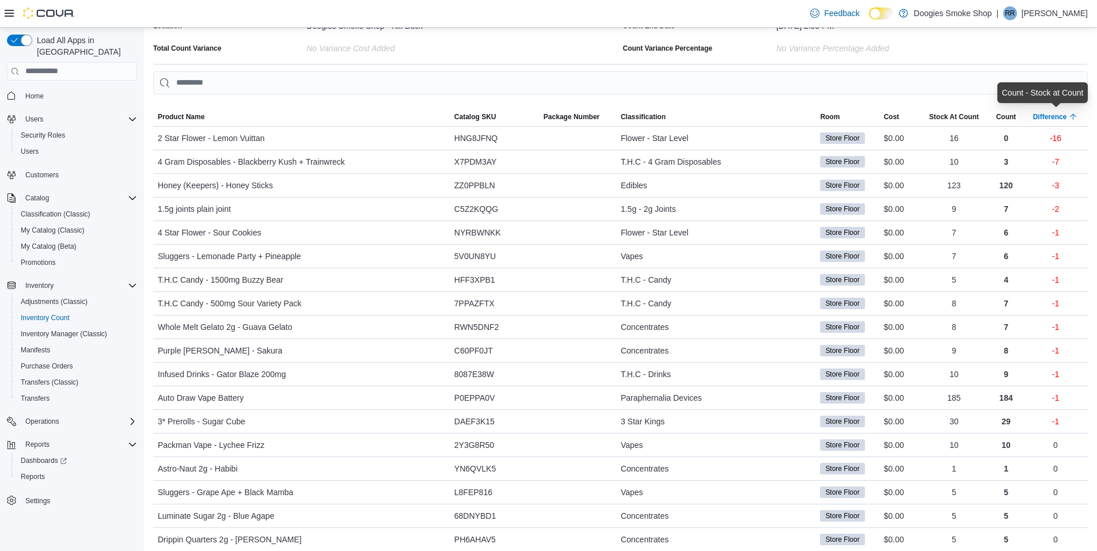
scroll to position [148, 0]
click at [1061, 118] on div "Difference" at bounding box center [1050, 115] width 34 height 9
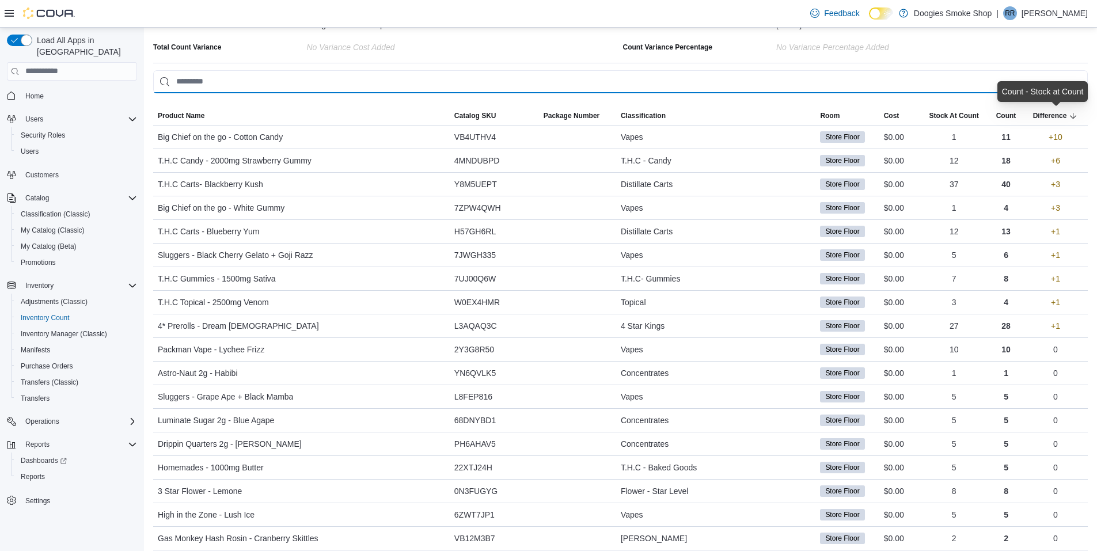
click at [294, 86] on input "This is a search bar. As you type, the results lower in the page will automatic…" at bounding box center [620, 81] width 935 height 23
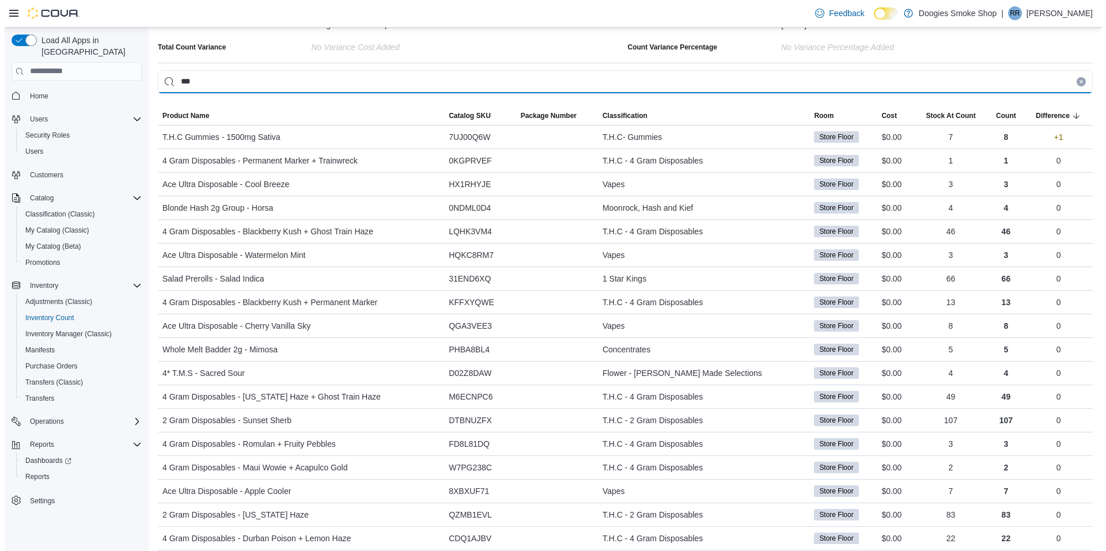
scroll to position [0, 0]
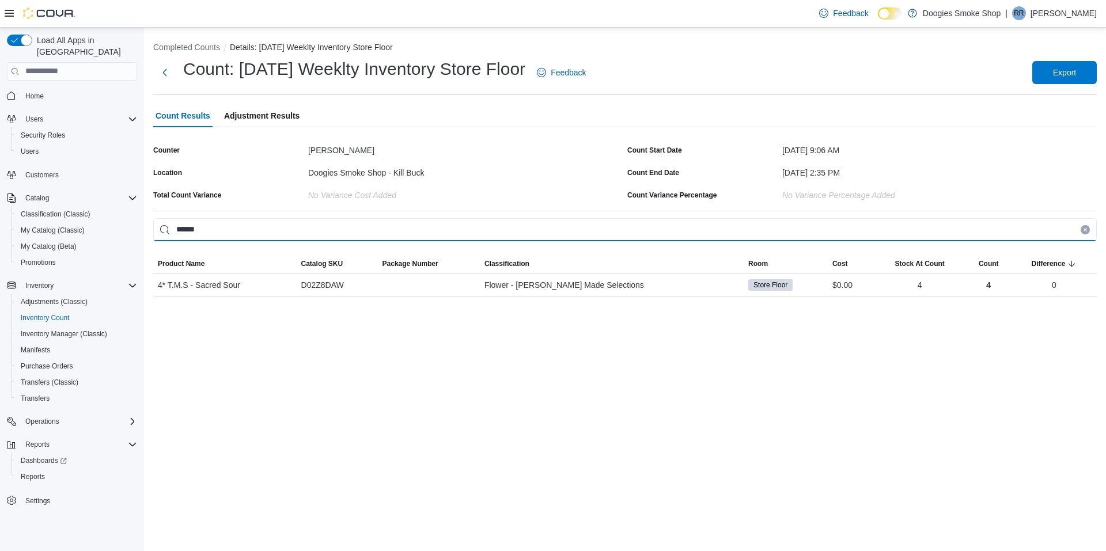
type input "******"
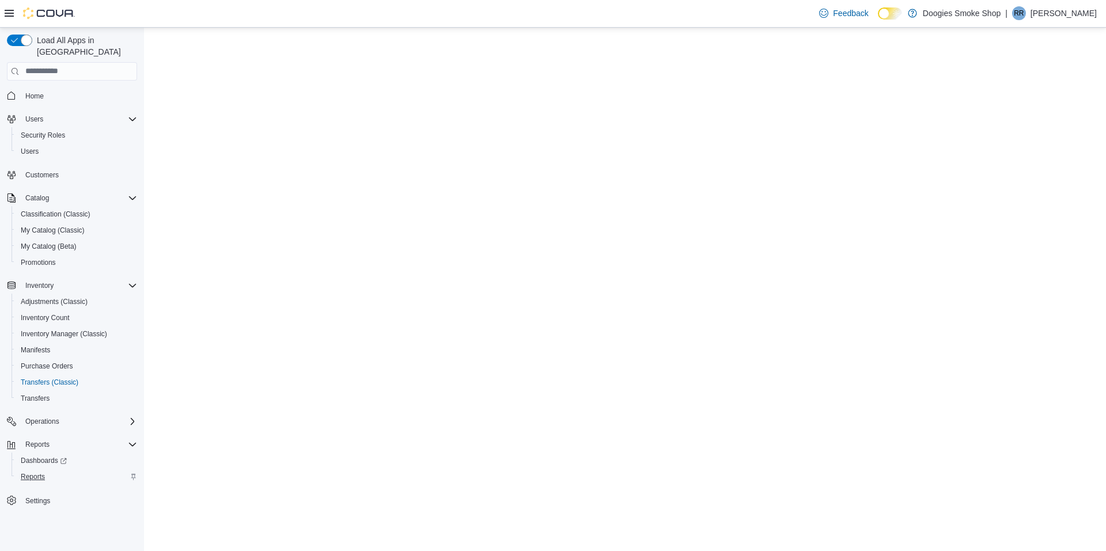
click at [35, 472] on span "Reports" at bounding box center [33, 476] width 24 height 9
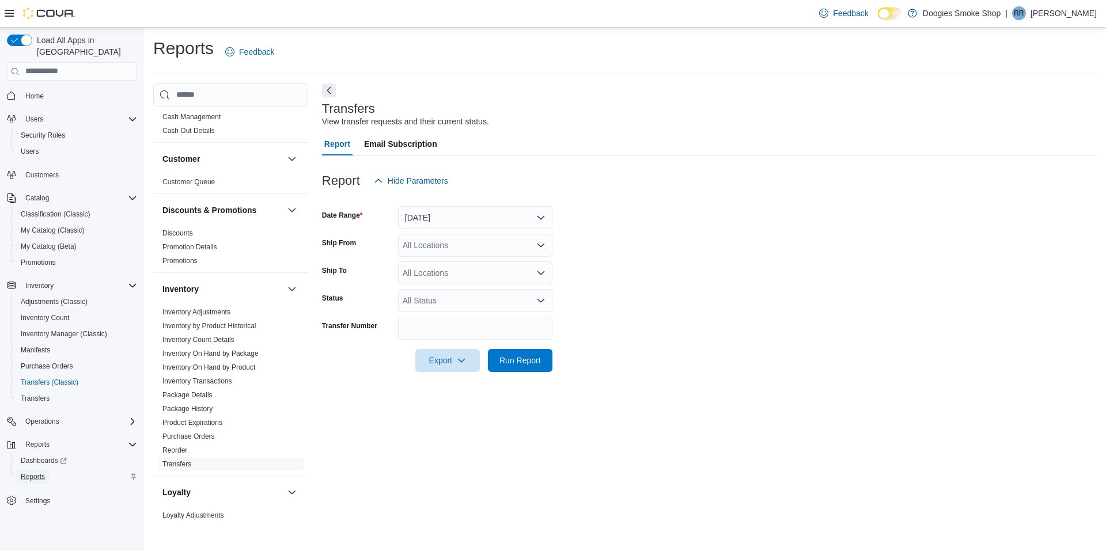
scroll to position [35, 0]
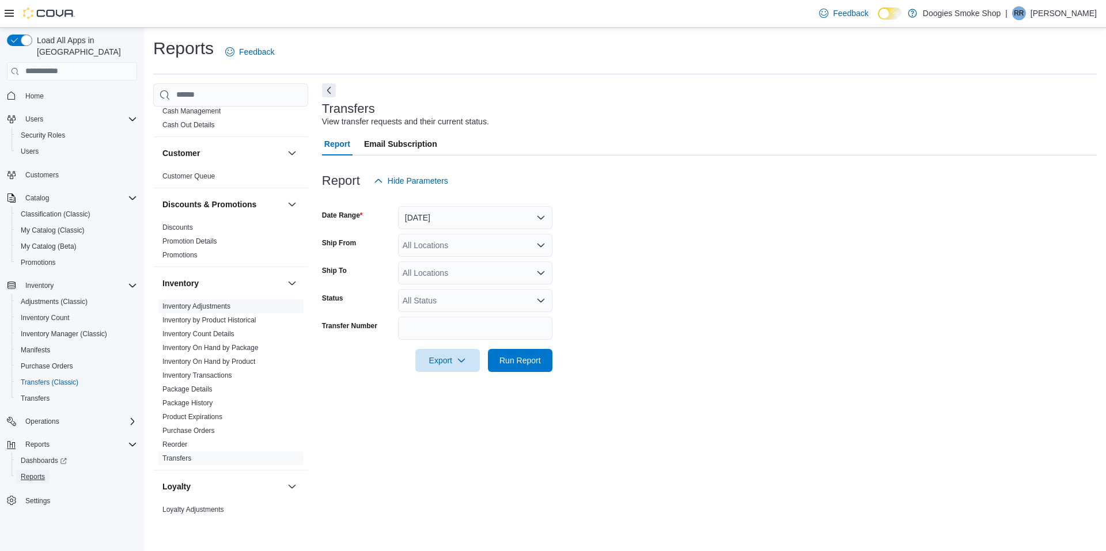
click at [227, 306] on link "Inventory Adjustments" at bounding box center [196, 306] width 68 height 8
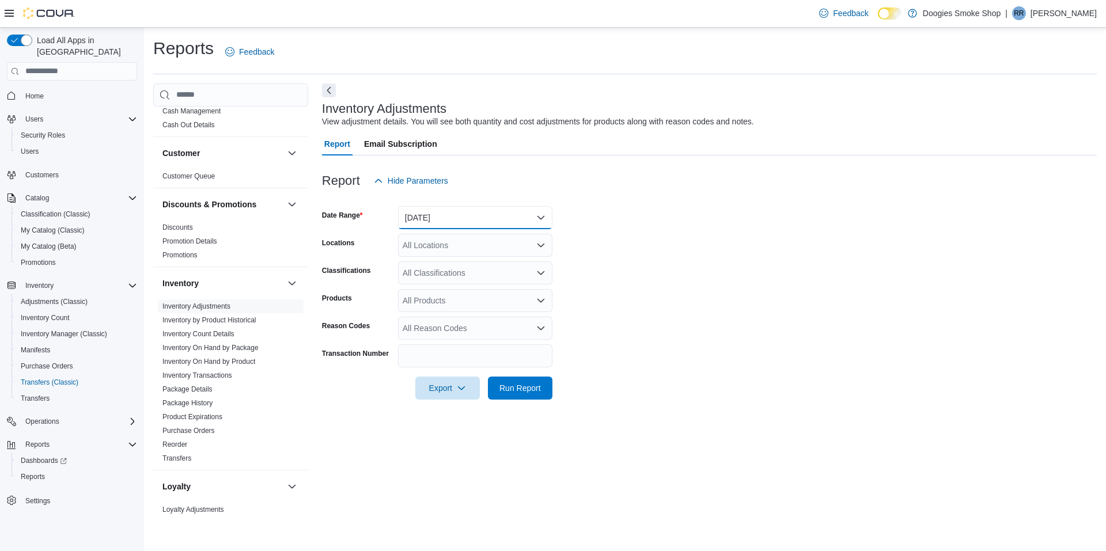
click at [503, 217] on button "Yesterday" at bounding box center [475, 217] width 154 height 23
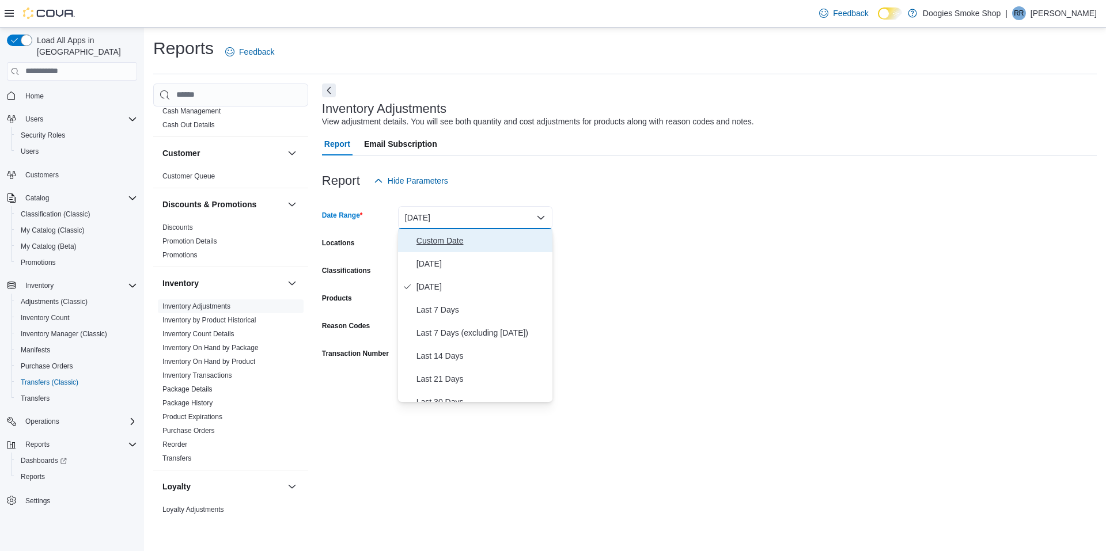
click at [487, 242] on span "Custom Date" at bounding box center [481, 241] width 131 height 14
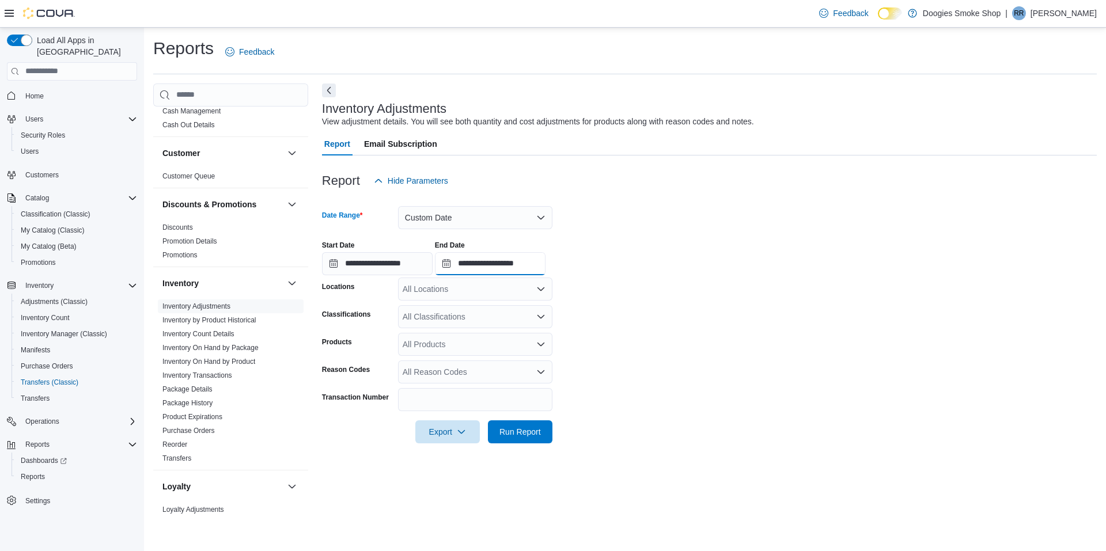
click at [526, 264] on input "**********" at bounding box center [490, 263] width 111 height 23
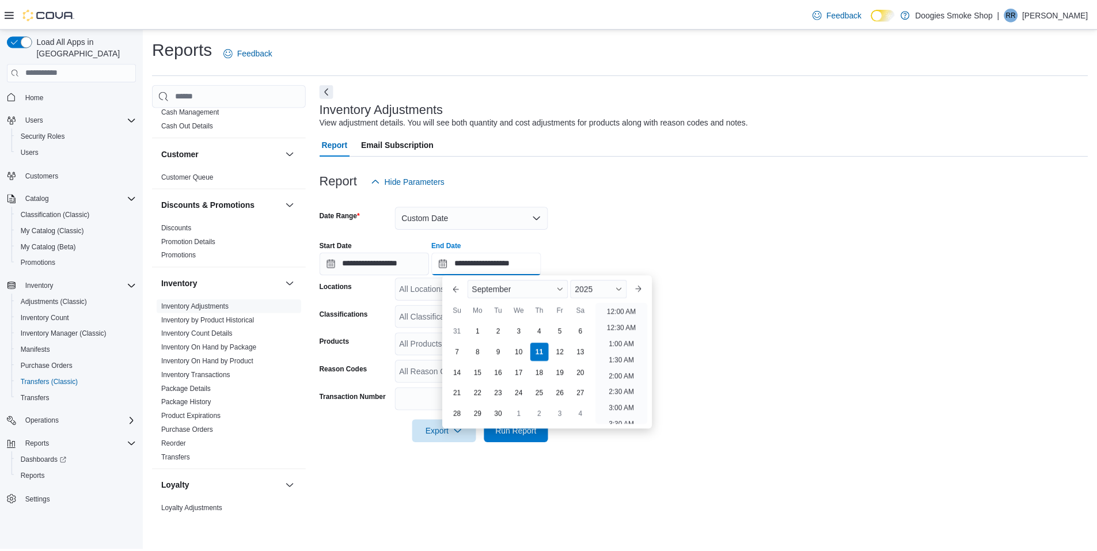
scroll to position [654, 0]
click at [542, 329] on div "4" at bounding box center [543, 331] width 20 height 20
type input "**********"
click at [435, 290] on div "All Locations" at bounding box center [475, 289] width 154 height 23
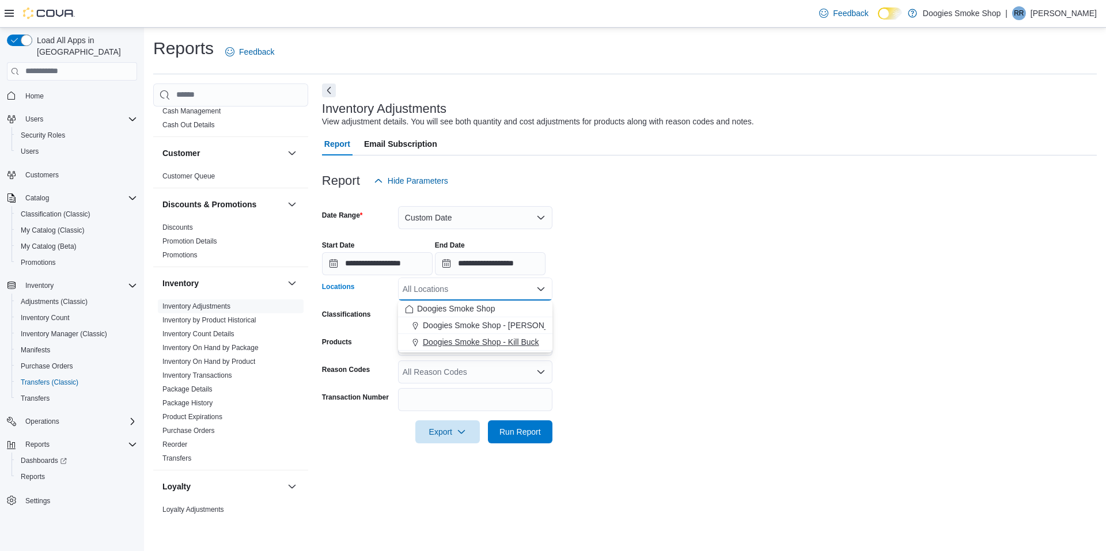
click at [514, 340] on span "Doogies Smoke Shop - Kill Buck" at bounding box center [481, 342] width 116 height 12
click at [492, 347] on div "All Products" at bounding box center [475, 344] width 154 height 23
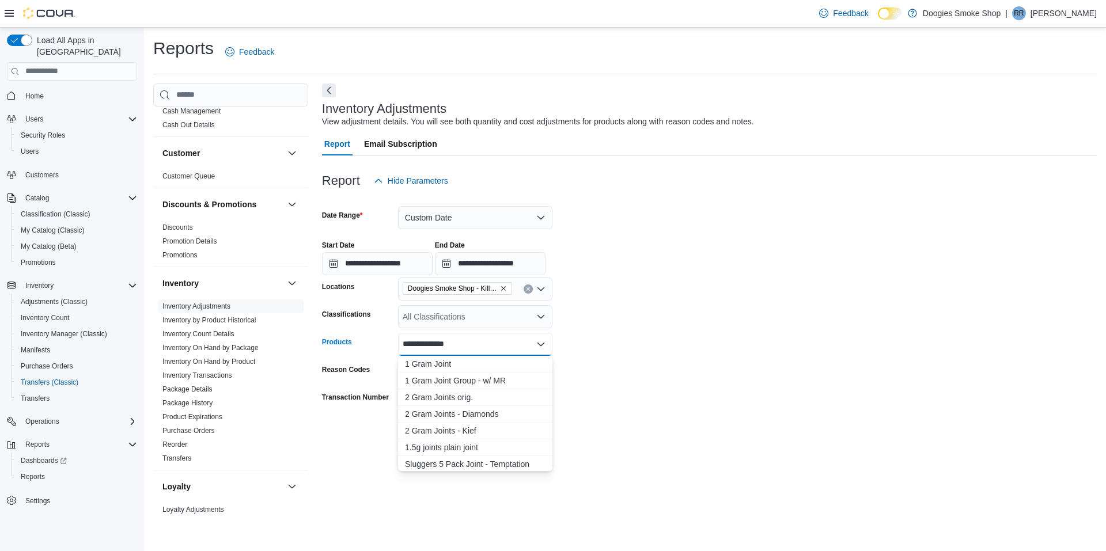
type input "**********"
click at [475, 450] on div "1.5g joints plain joint" at bounding box center [475, 448] width 141 height 12
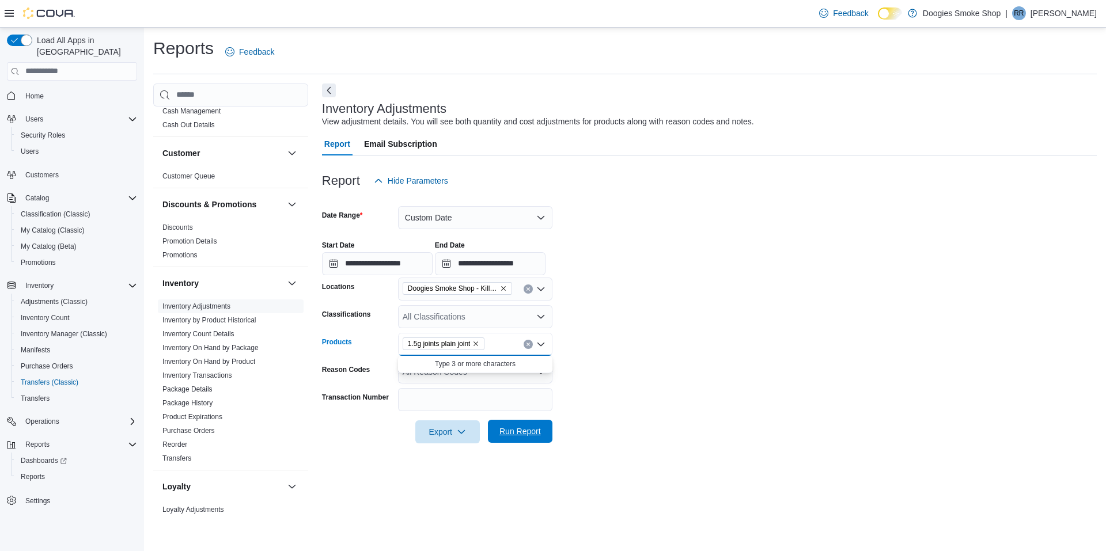
click at [531, 432] on span "Run Report" at bounding box center [519, 432] width 41 height 12
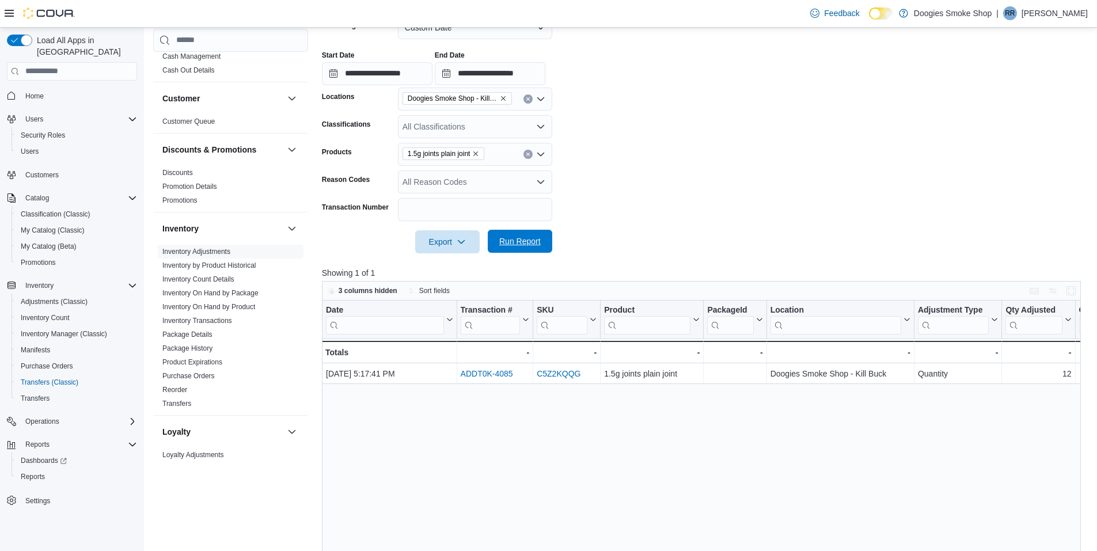
scroll to position [196, 0]
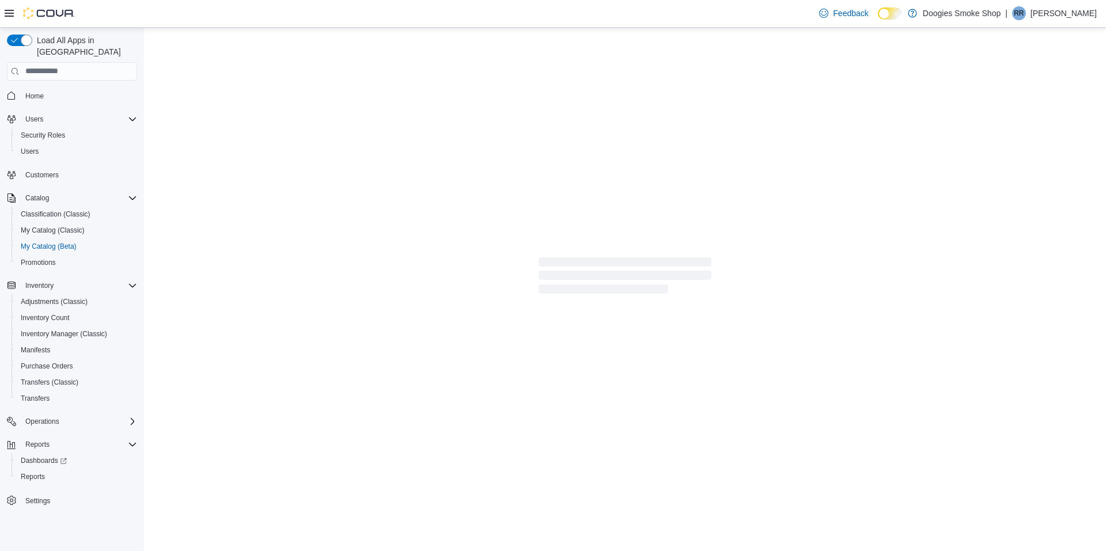
select select "**********"
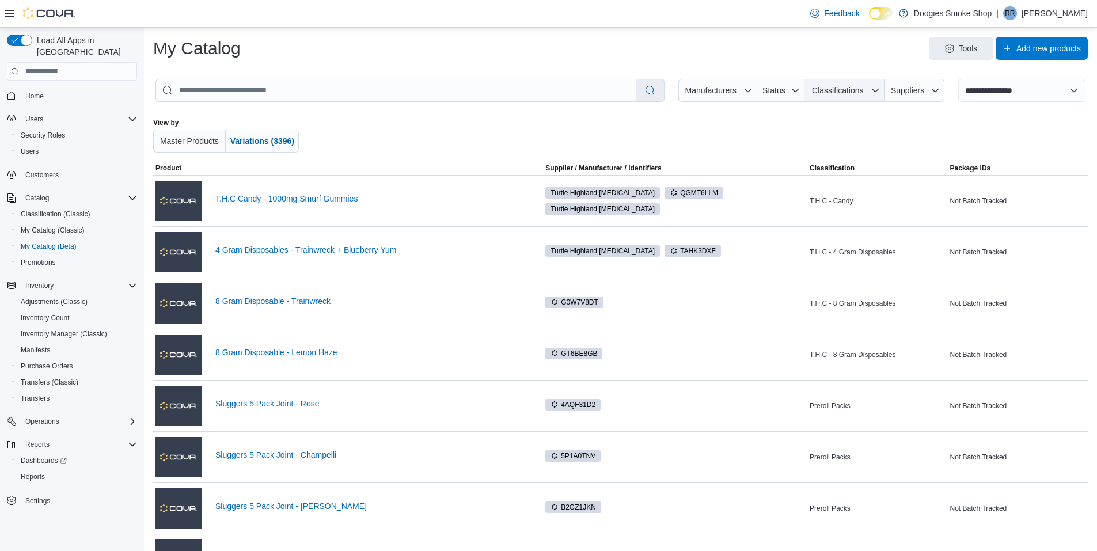
click at [836, 89] on span "Classifications" at bounding box center [837, 90] width 51 height 9
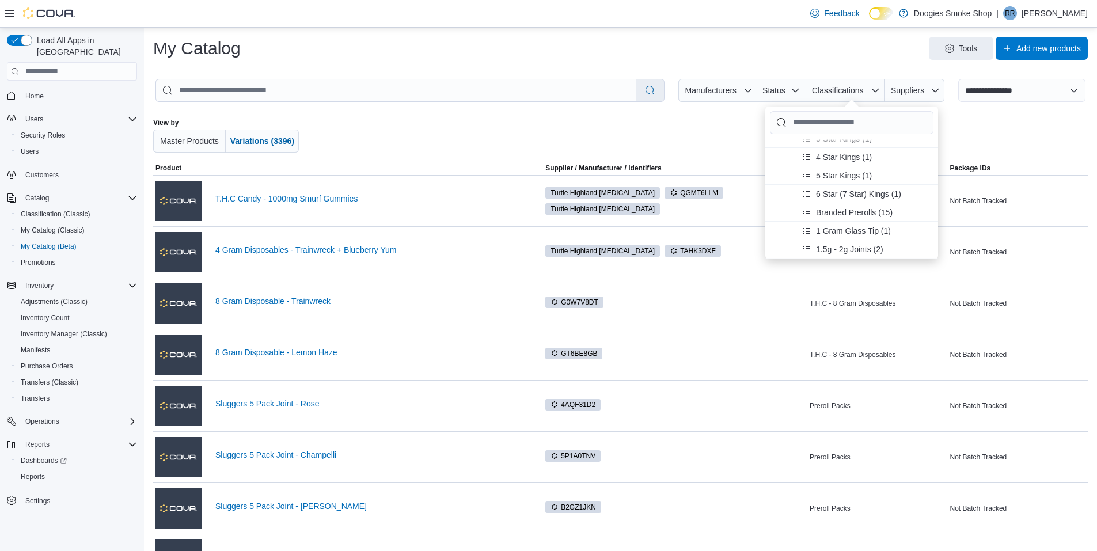
scroll to position [251, 0]
click at [862, 246] on span "1.5g - 2g Joints (2)" at bounding box center [849, 248] width 67 height 12
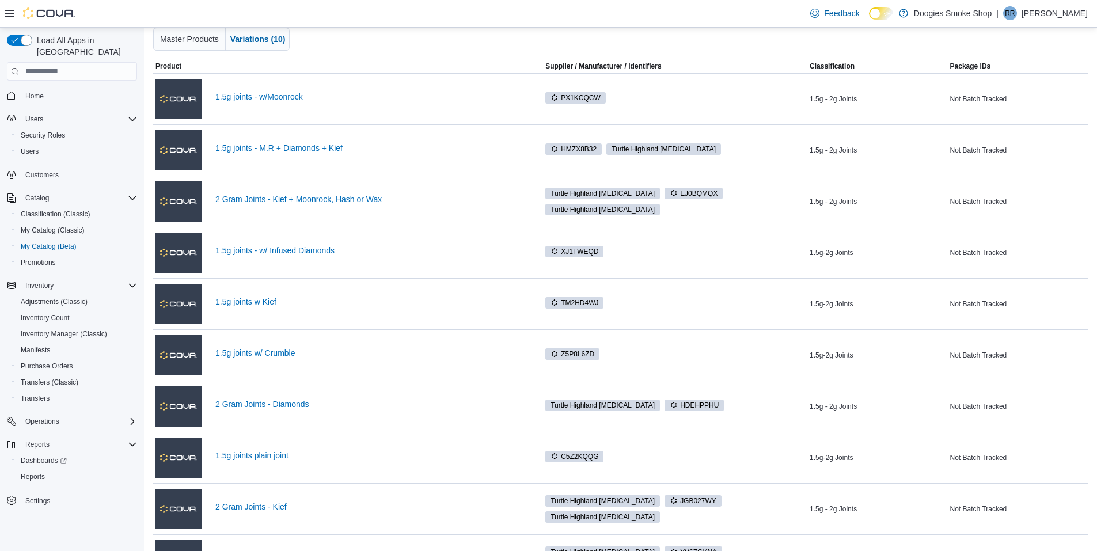
scroll to position [185, 0]
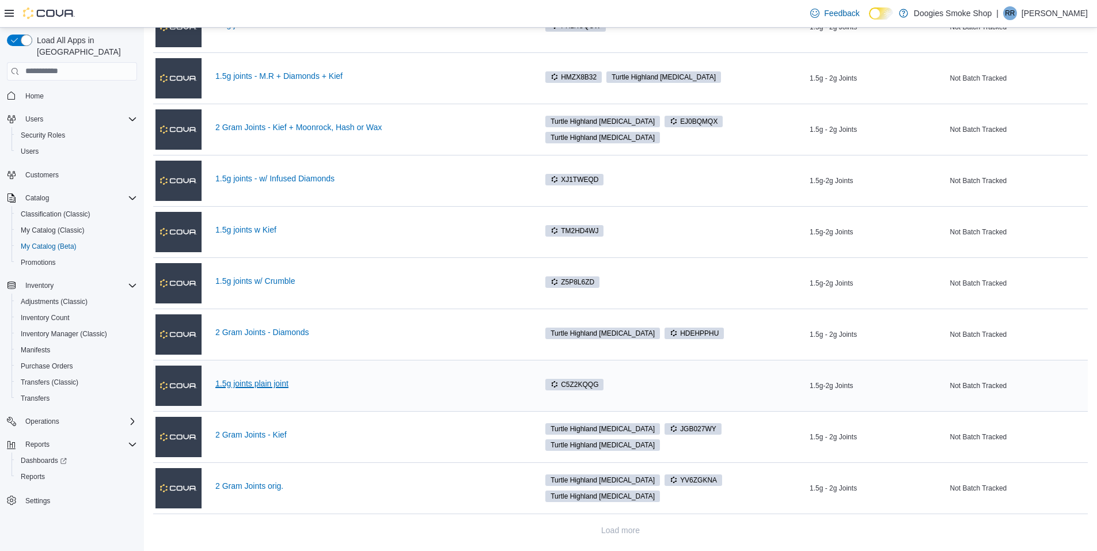
click at [274, 385] on link "1.5g joints plain joint" at bounding box center [369, 383] width 309 height 9
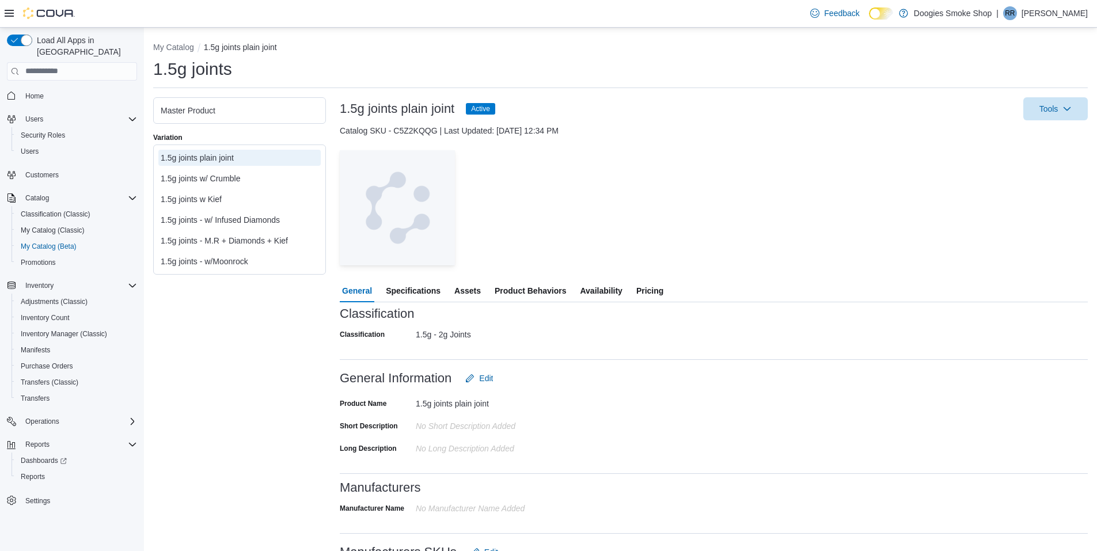
click at [609, 291] on span "Availability" at bounding box center [601, 290] width 42 height 23
click at [179, 45] on button "My Catalog" at bounding box center [173, 47] width 41 height 9
select select "**********"
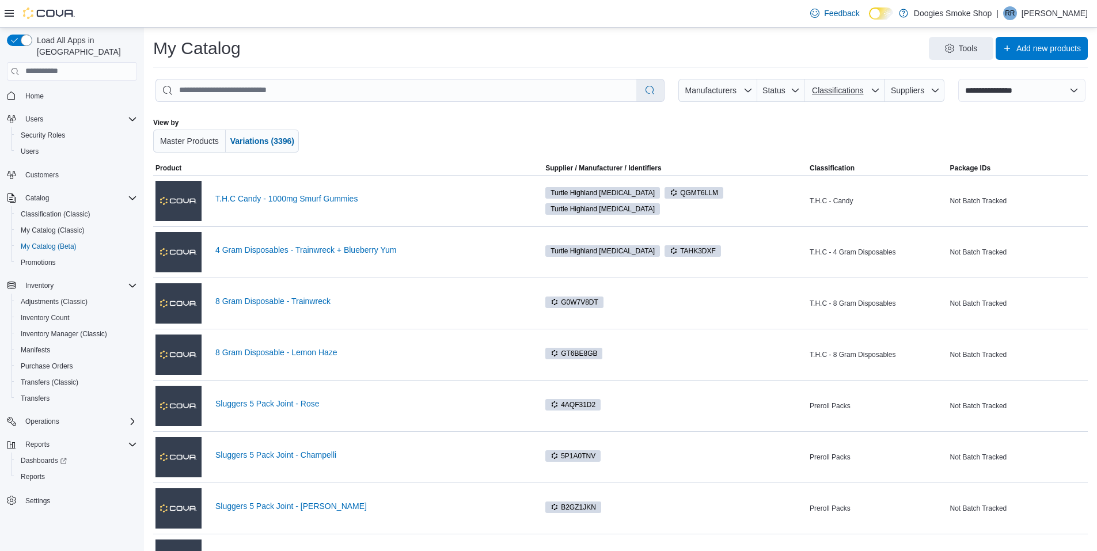
click at [847, 94] on span "Classifications" at bounding box center [837, 90] width 51 height 9
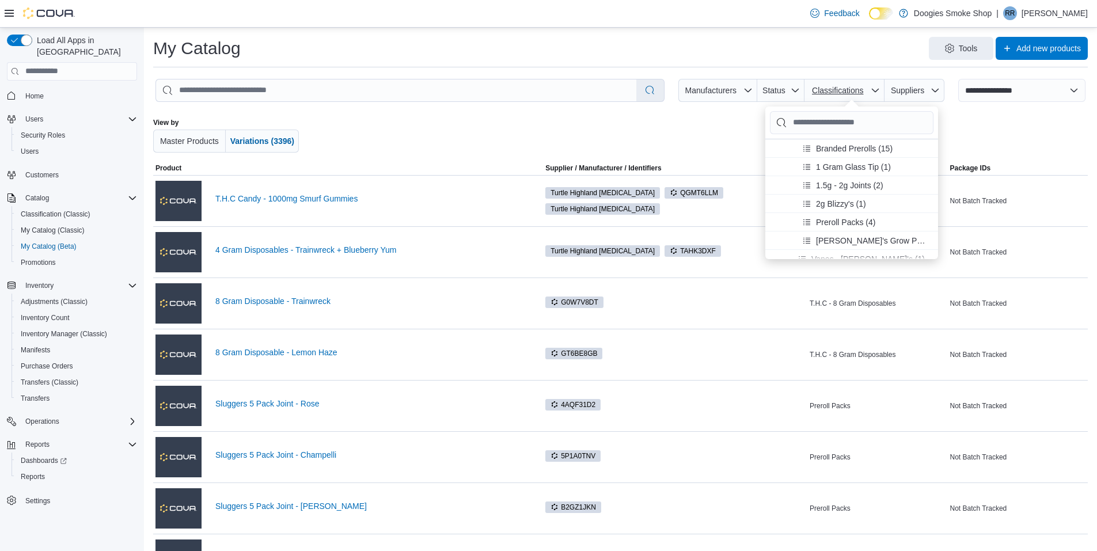
scroll to position [285, 0]
click at [865, 210] on span "1.5g - 2g Joints (2)" at bounding box center [849, 214] width 67 height 12
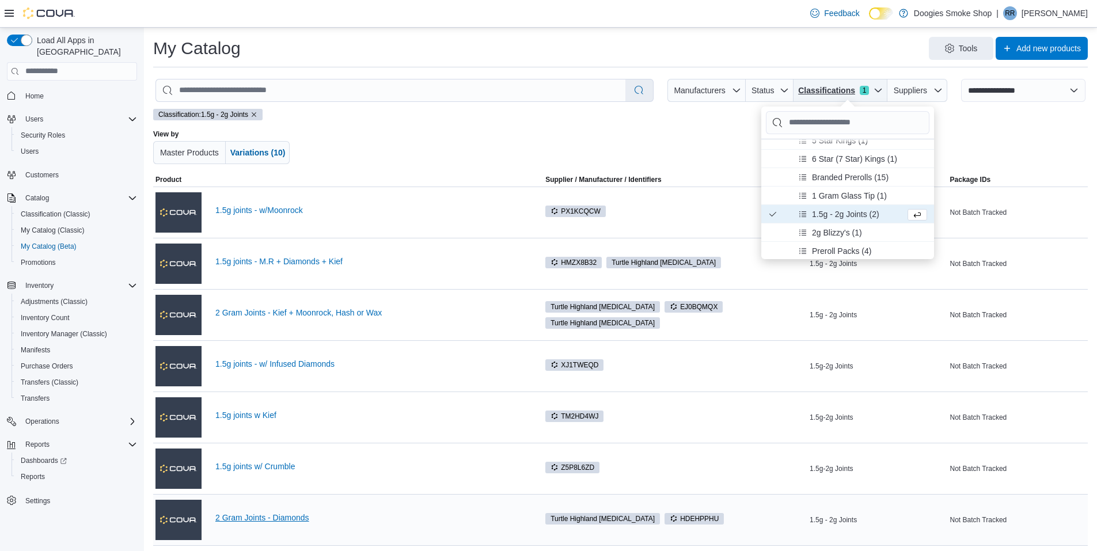
click at [310, 514] on link "2 Gram Joints - Diamonds" at bounding box center [369, 517] width 309 height 9
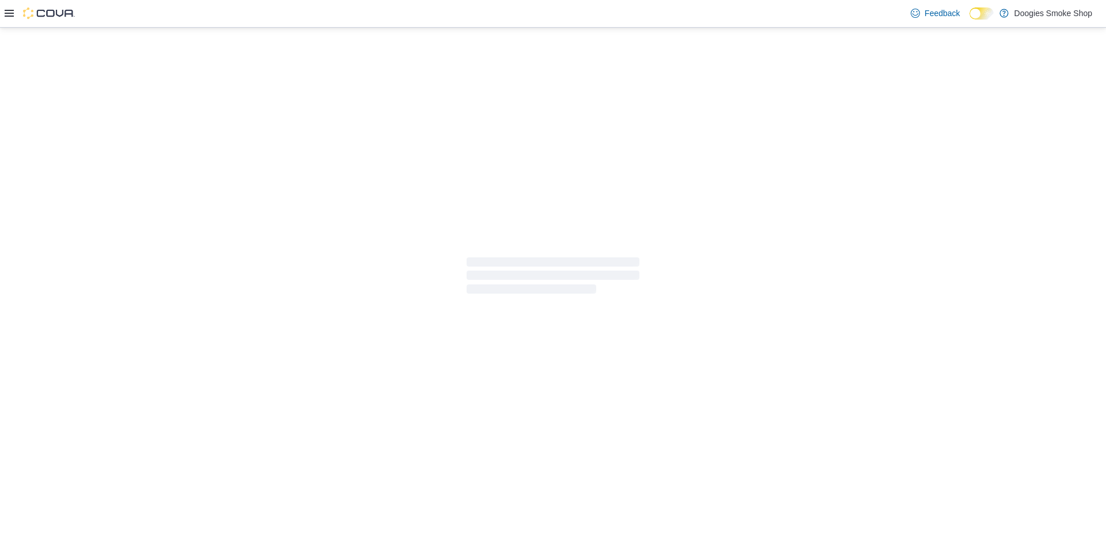
select select "**********"
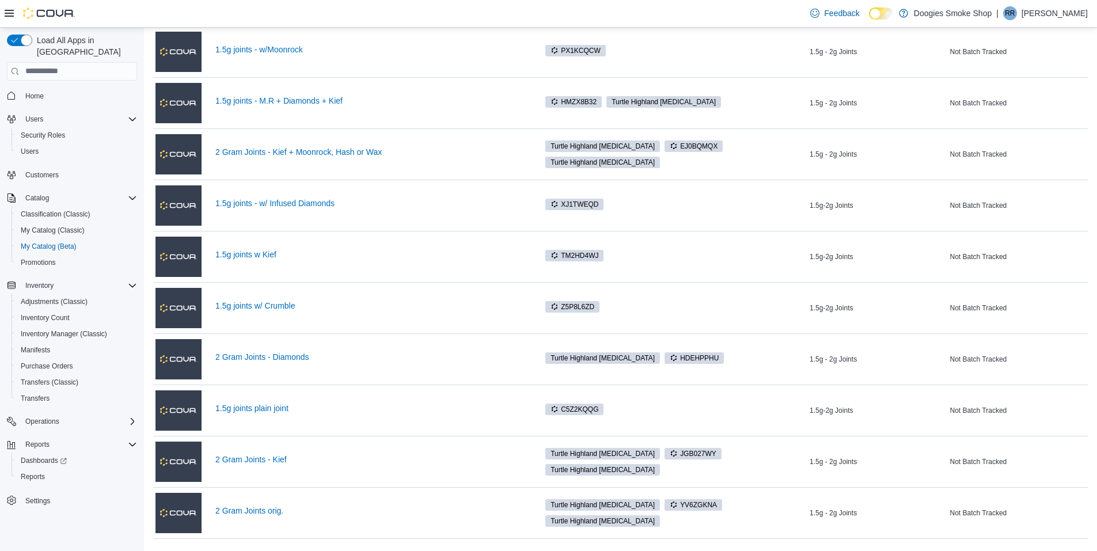
scroll to position [185, 0]
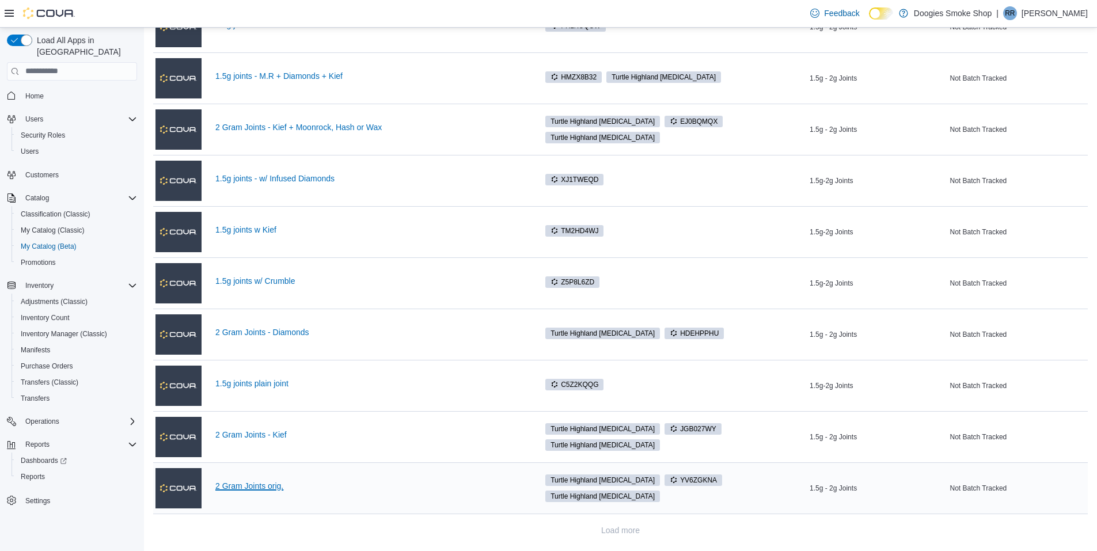
click at [276, 486] on link "2 Gram Joints orig." at bounding box center [369, 485] width 309 height 9
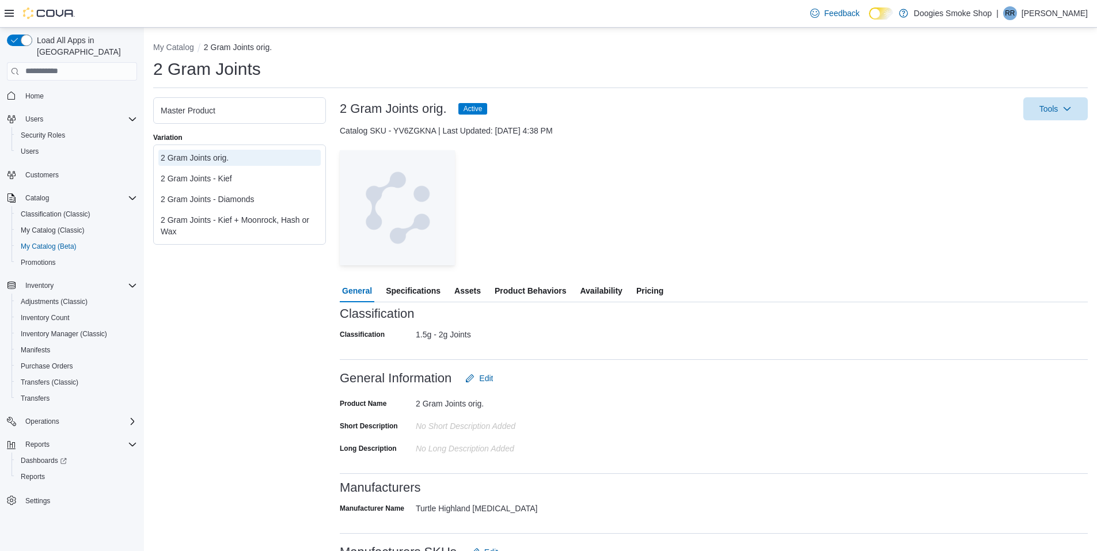
click at [609, 298] on span "Availability" at bounding box center [601, 290] width 42 height 23
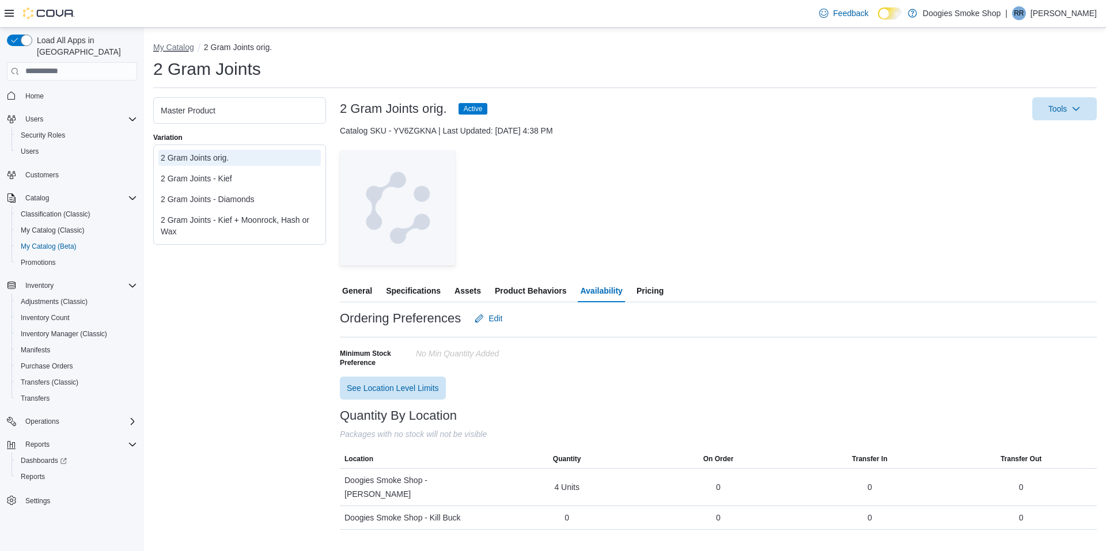
click at [173, 47] on button "My Catalog" at bounding box center [173, 47] width 41 height 9
select select "**********"
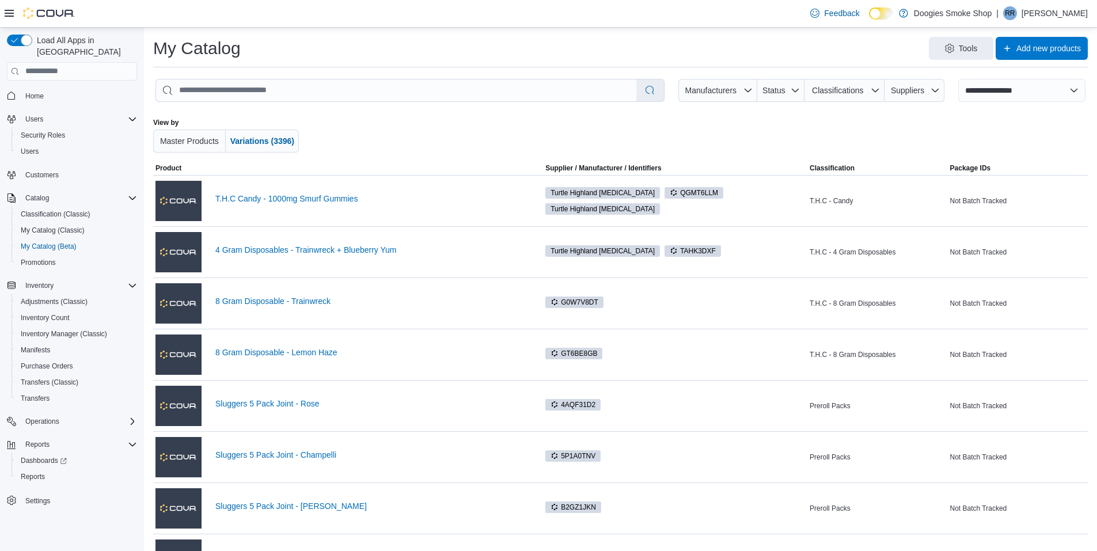
click at [858, 86] on span "Classifications" at bounding box center [837, 90] width 51 height 9
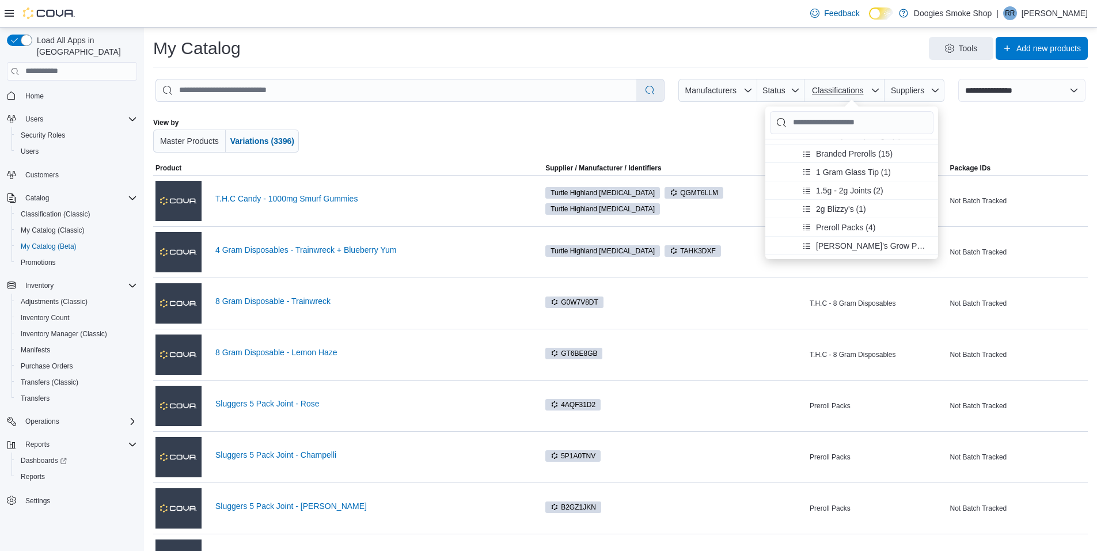
scroll to position [315, 0]
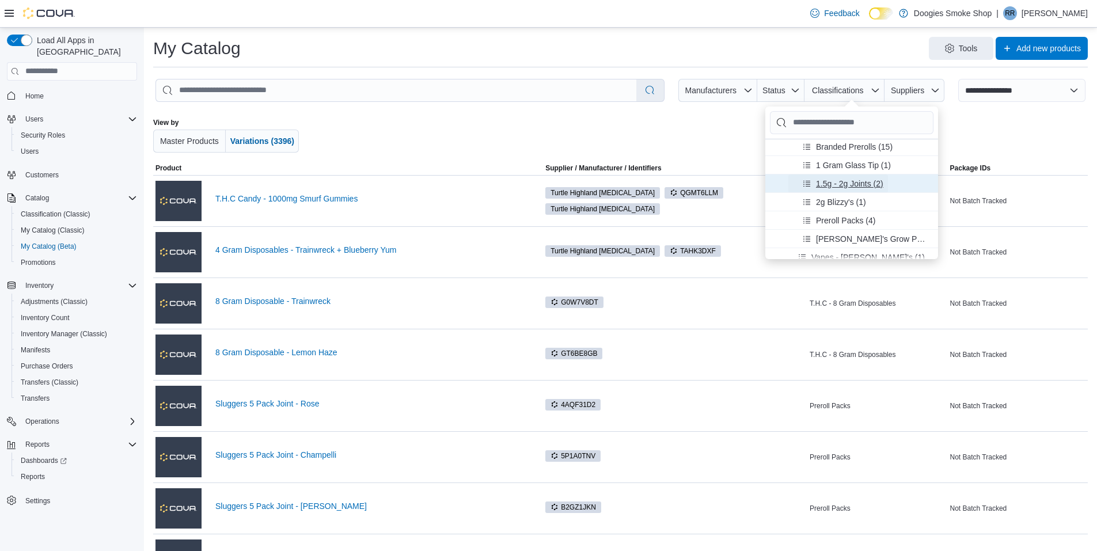
click at [870, 182] on span "1.5g - 2g Joints (2)" at bounding box center [849, 183] width 67 height 12
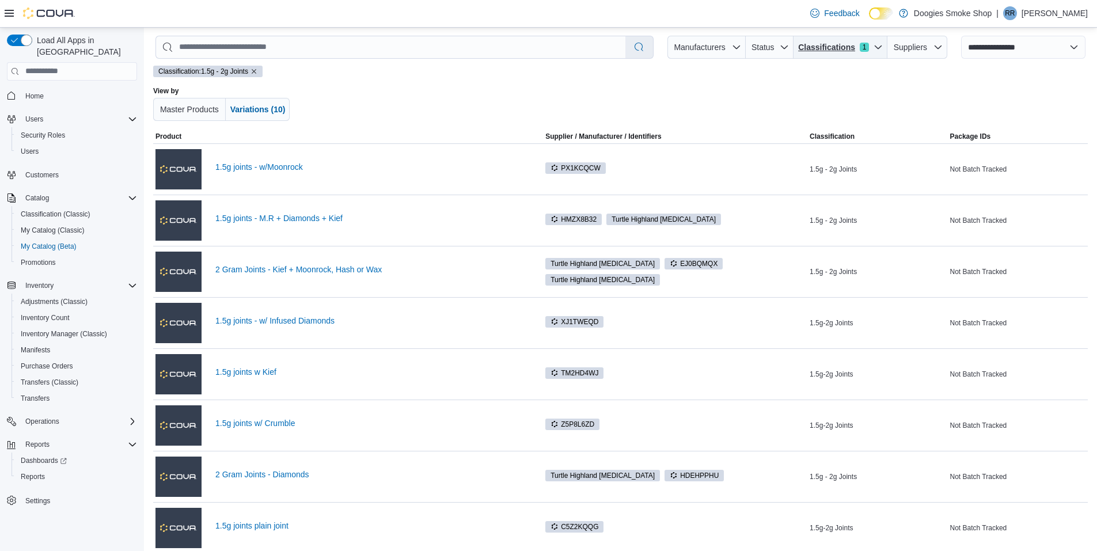
scroll to position [35, 0]
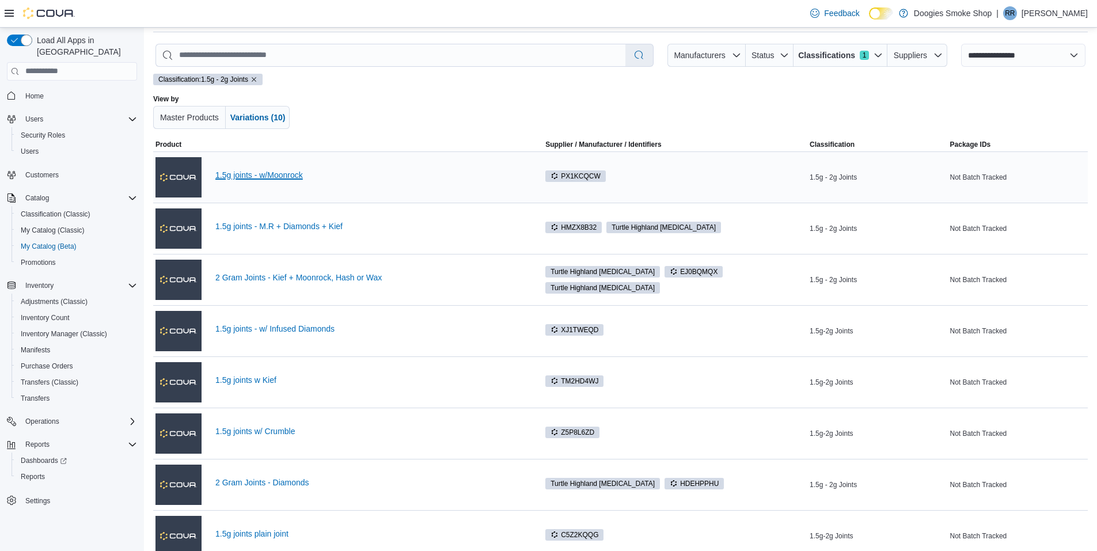
click at [280, 175] on link "1.5g joints - w/Moonrock" at bounding box center [369, 174] width 309 height 9
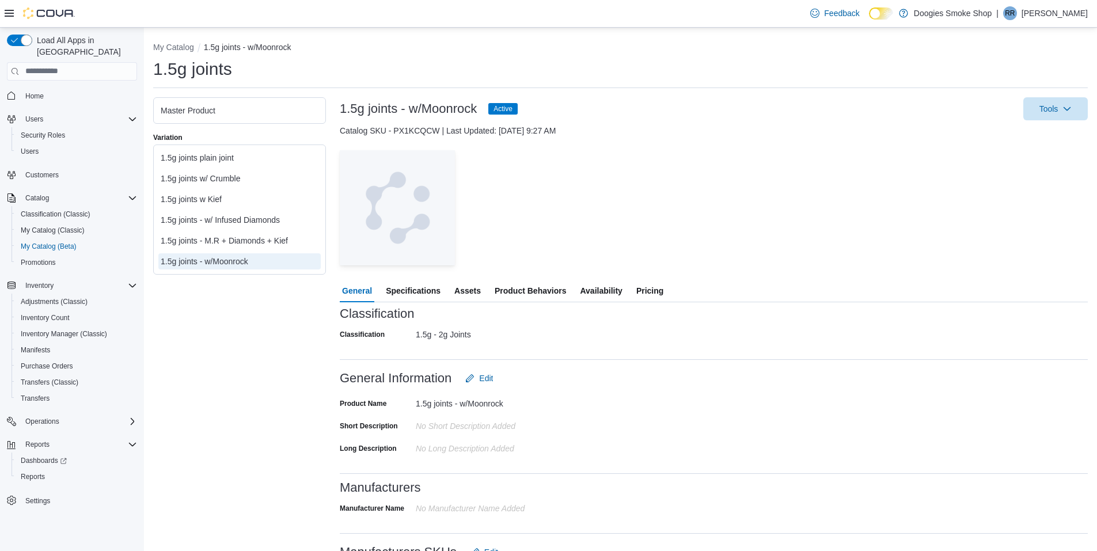
click at [592, 291] on span "Availability" at bounding box center [601, 290] width 42 height 23
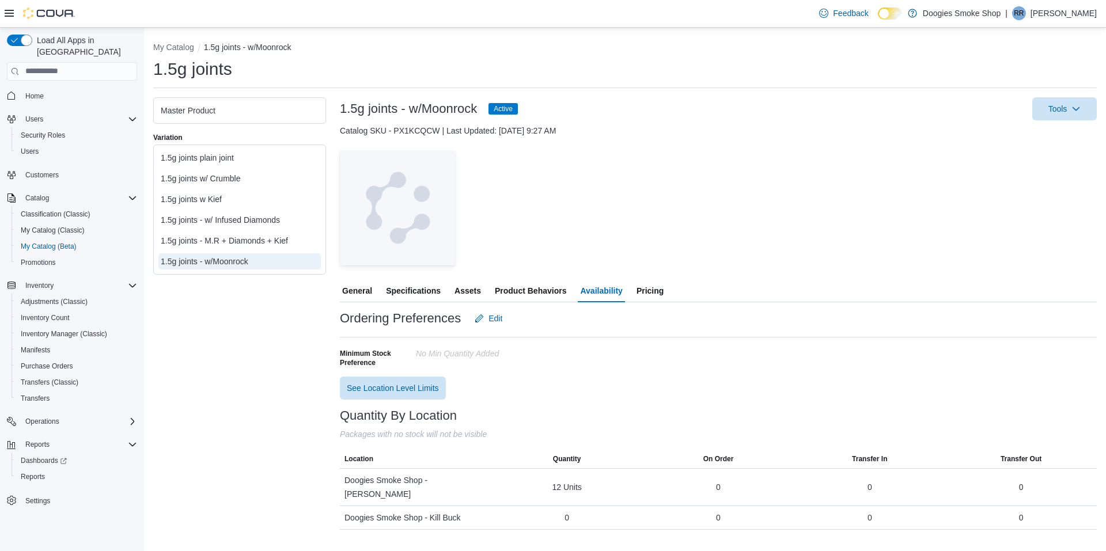
click at [270, 242] on div "1.5g joints - M.R + Diamonds + Kief" at bounding box center [240, 241] width 158 height 12
